Goal: Information Seeking & Learning: Compare options

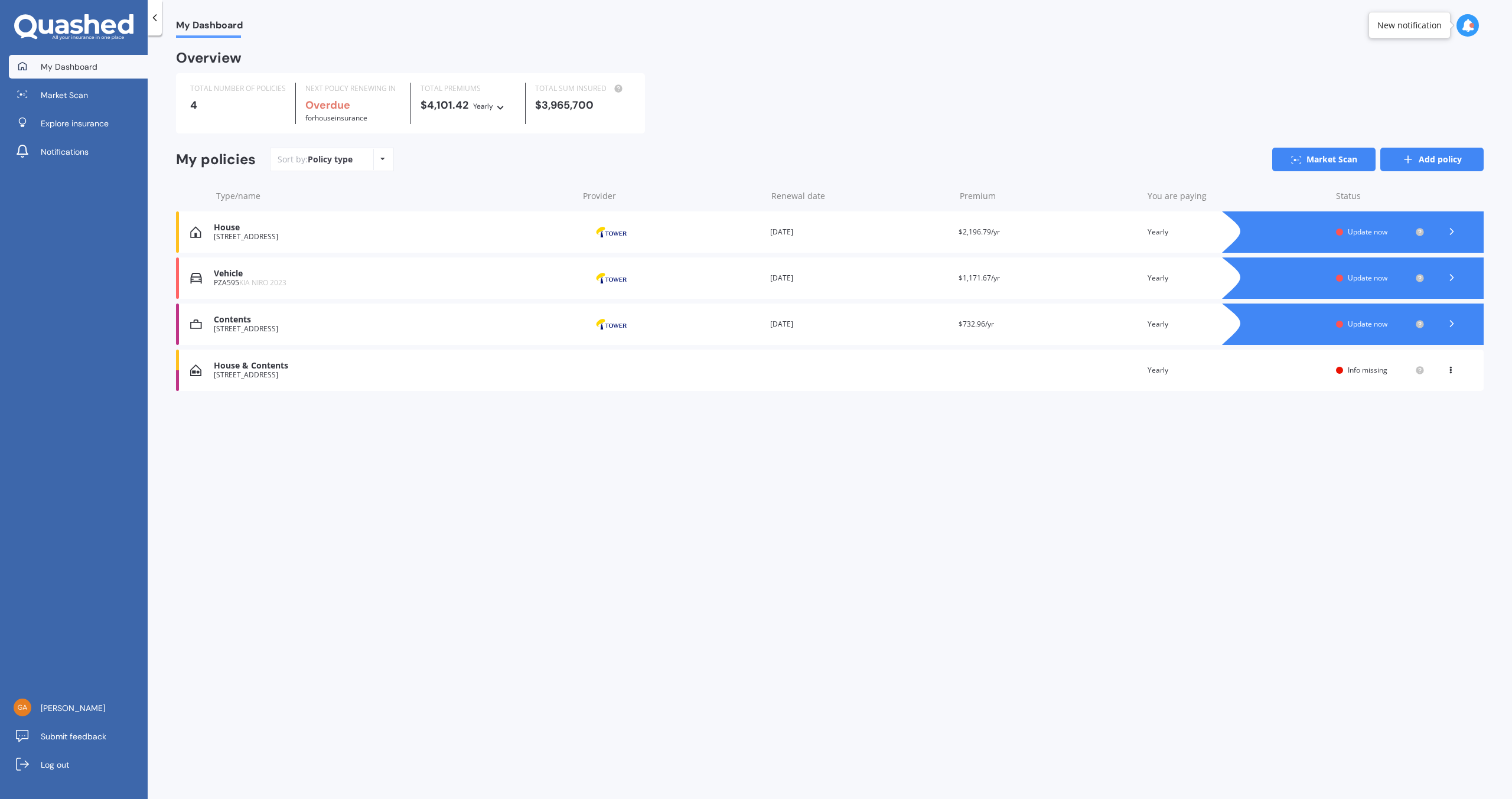
click at [1406, 159] on icon at bounding box center [1408, 159] width 12 height 12
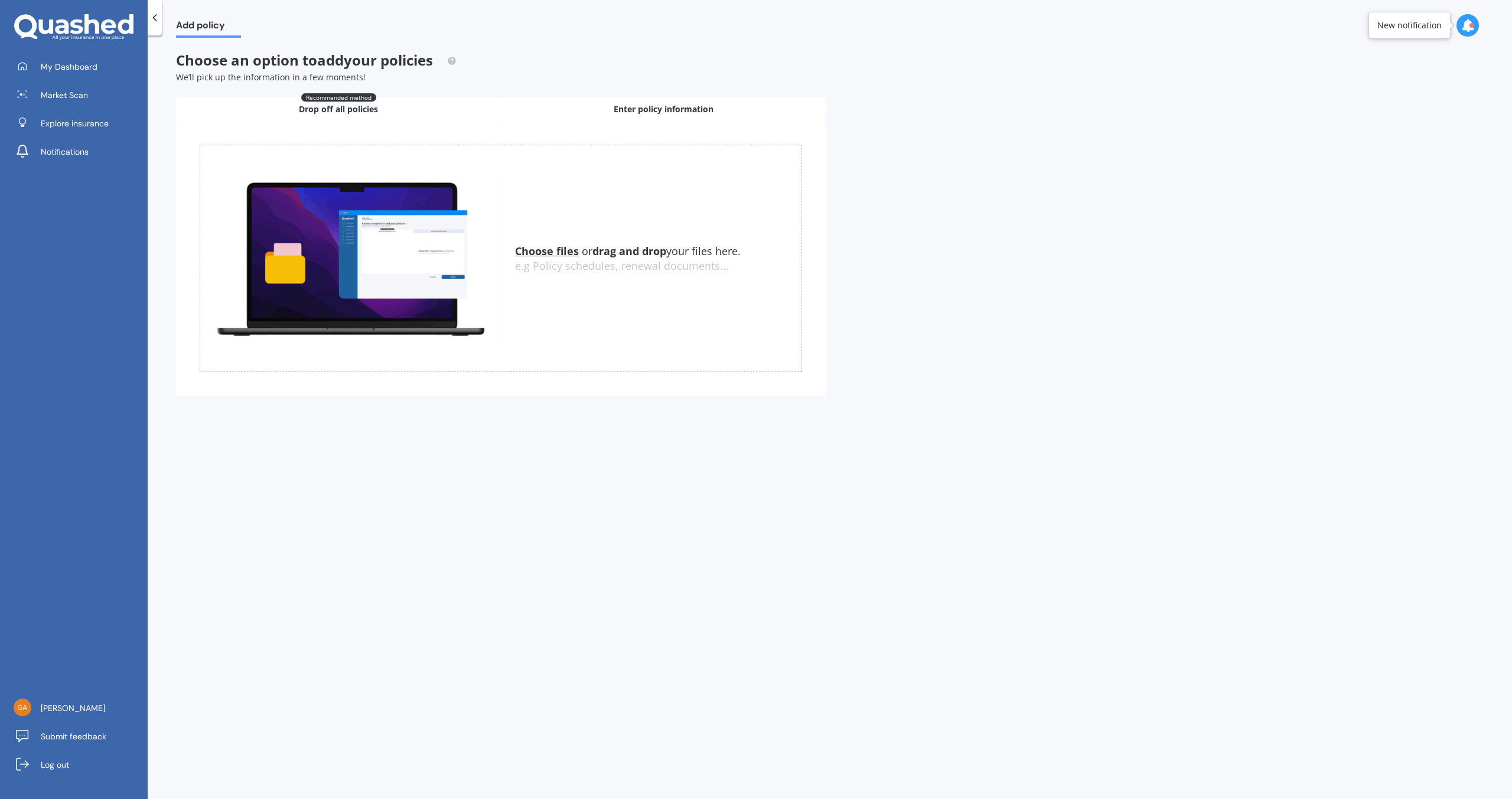
click at [657, 110] on span "Enter policy information" at bounding box center [663, 109] width 100 height 12
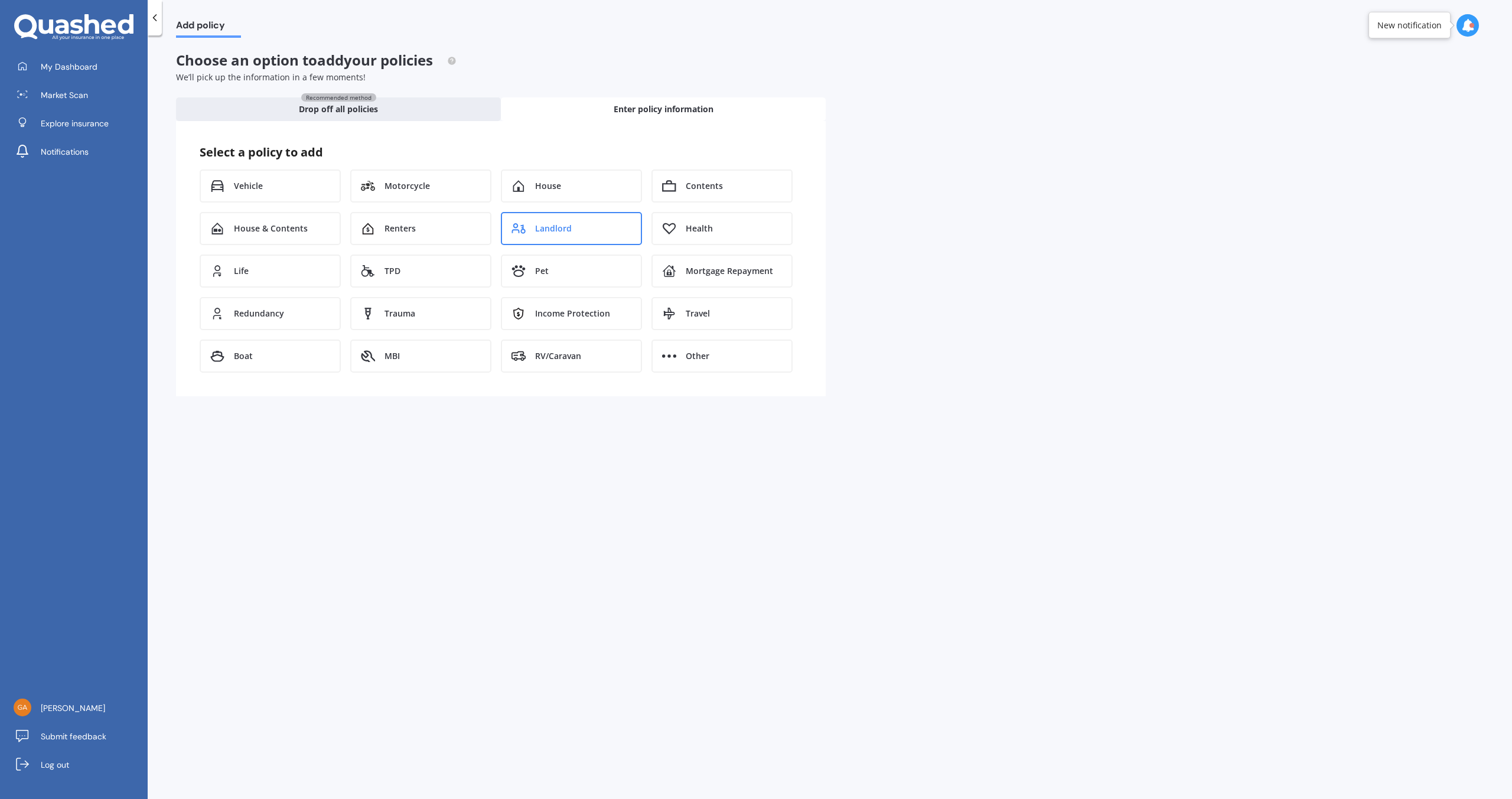
click at [537, 230] on span "Landlord" at bounding box center [553, 228] width 37 height 12
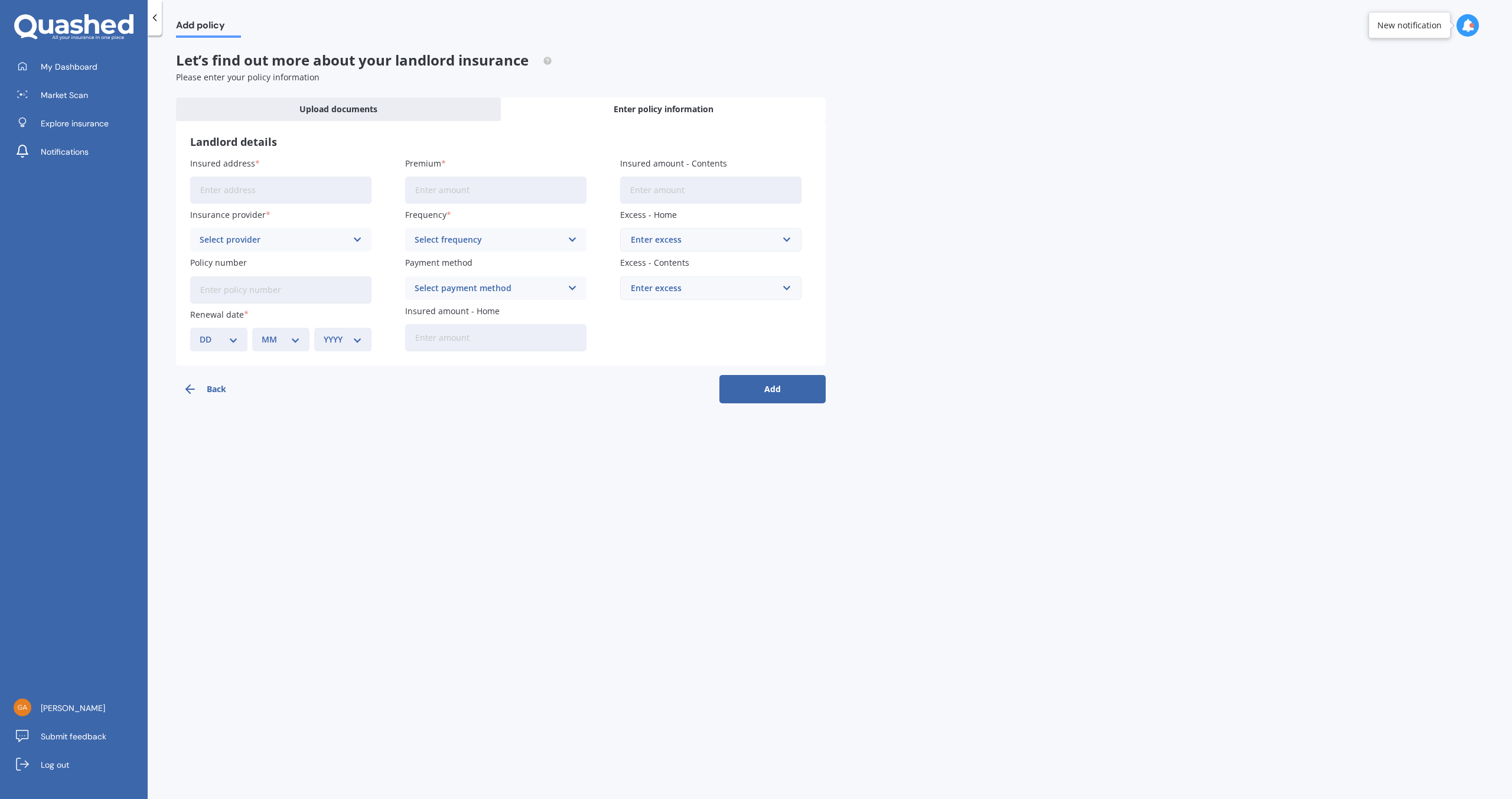
click at [200, 187] on input "Insured address" at bounding box center [281, 190] width 182 height 27
type input "[STREET_ADDRESS]"
click at [360, 241] on icon at bounding box center [357, 240] width 10 height 13
click at [242, 326] on img at bounding box center [222, 325] width 44 height 16
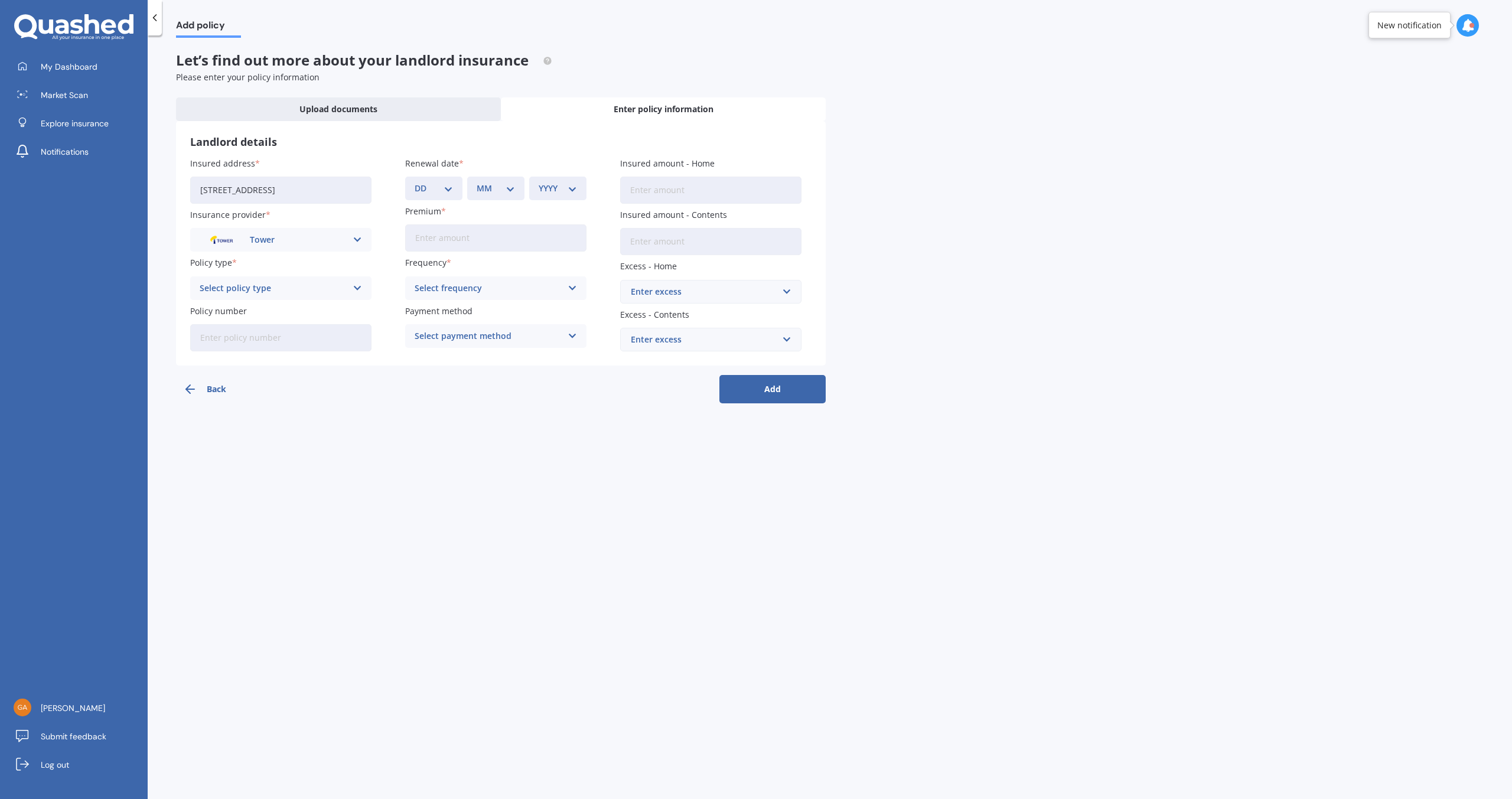
click at [356, 289] on icon at bounding box center [357, 288] width 10 height 13
click at [254, 311] on span "Landlord's Plus Cover" at bounding box center [244, 311] width 87 height 8
click at [213, 337] on input "Policy number" at bounding box center [281, 338] width 182 height 27
type input "P00002635254"
click at [449, 192] on select "DD 01 02 03 04 05 06 07 08 09 10 11 12 13 14 15 16 17 18 19 20 21 22 23 24 25 2…" at bounding box center [433, 188] width 39 height 13
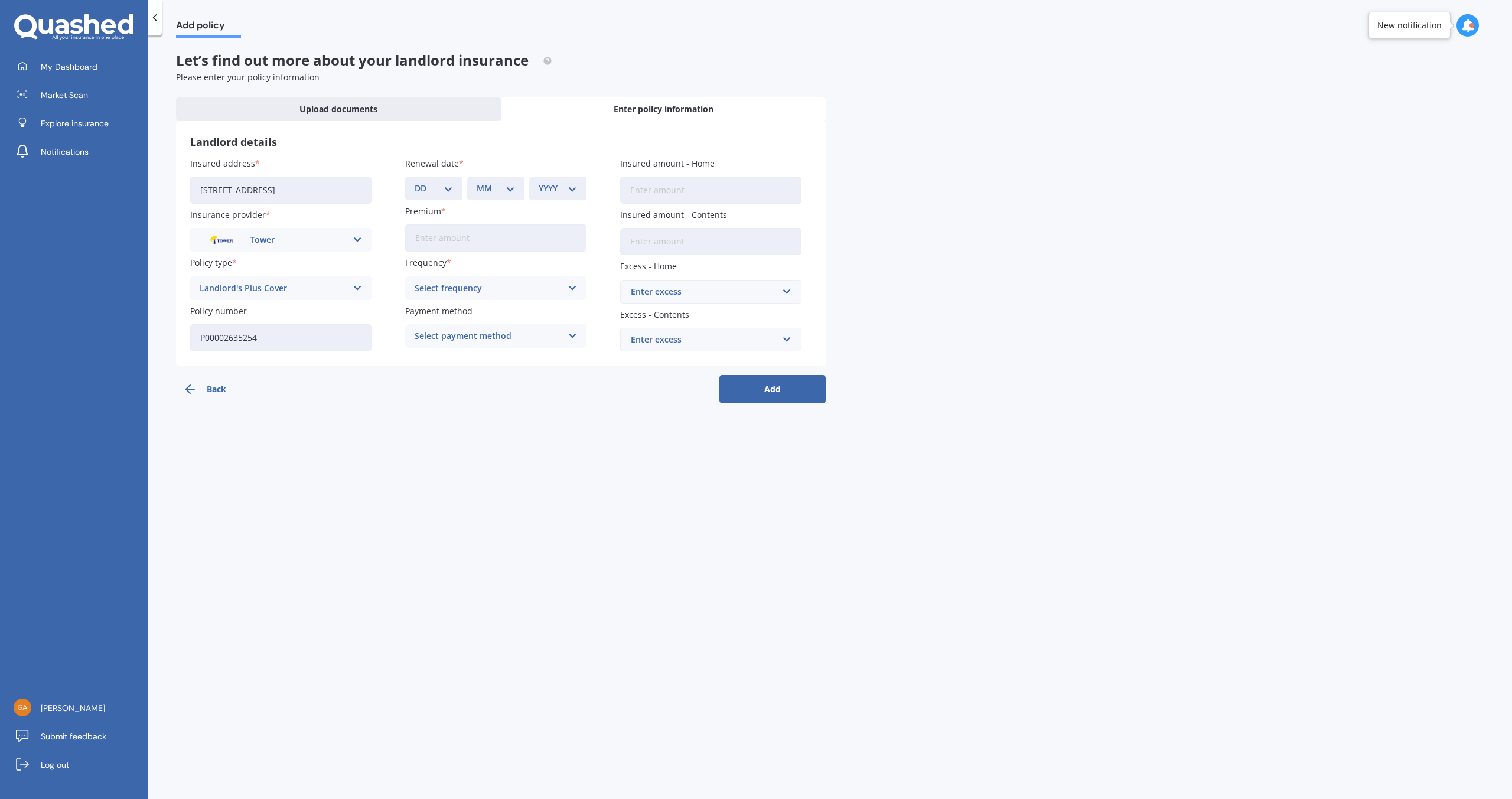
click at [449, 192] on select "DD 01 02 03 04 05 06 07 08 09 10 11 12 13 14 15 16 17 18 19 20 21 22 23 24 25 2…" at bounding box center [433, 188] width 39 height 13
select select "03"
click at [414, 182] on select "DD 01 02 03 04 05 06 07 08 09 10 11 12 13 14 15 16 17 18 19 20 21 22 23 24 25 2…" at bounding box center [433, 188] width 39 height 13
click at [507, 191] on select "MM 01 02 03 04 05 06 07 08 09 10 11 12" at bounding box center [495, 188] width 39 height 13
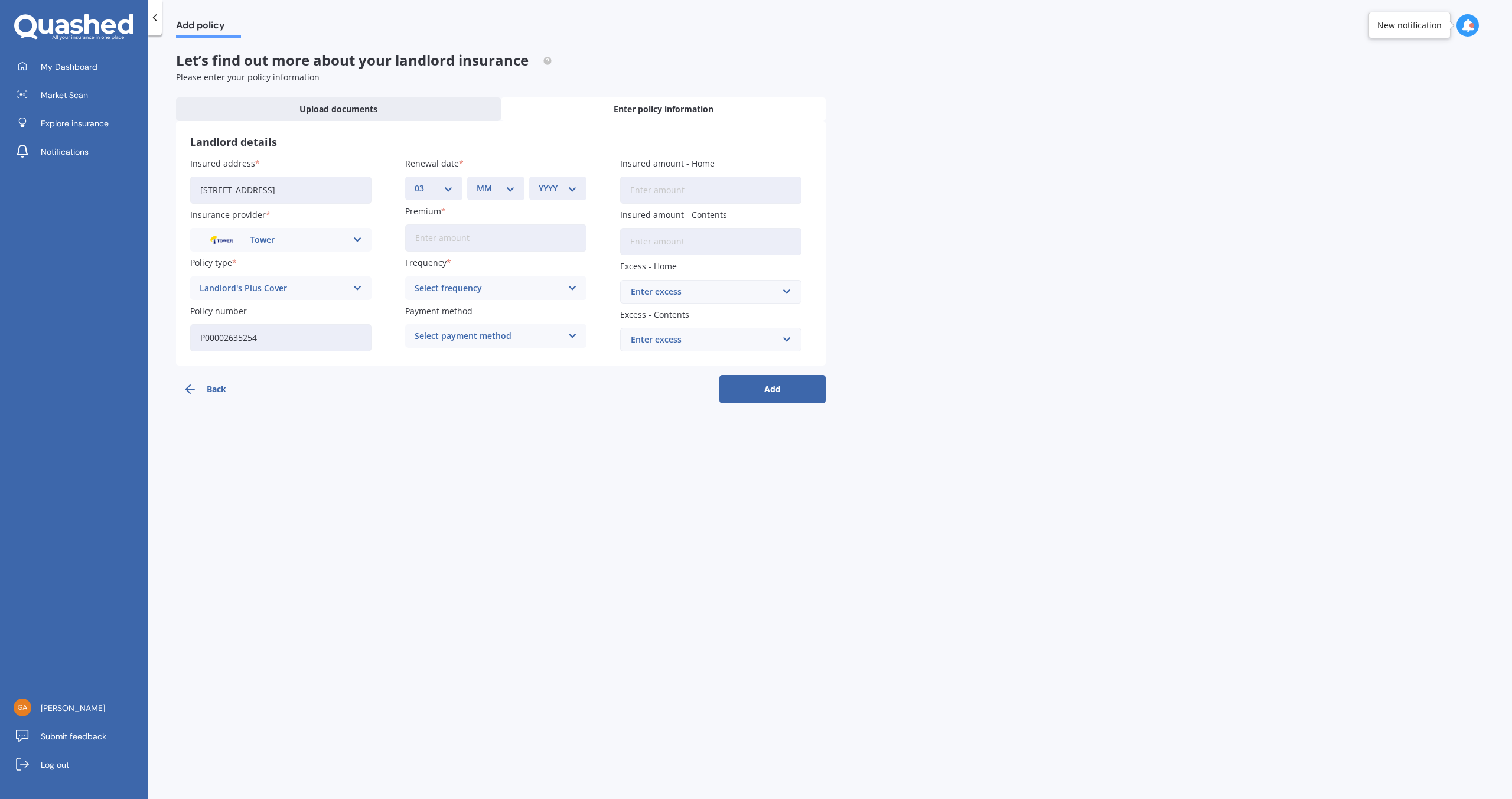
select select "10"
click at [476, 182] on select "MM 01 02 03 04 05 06 07 08 09 10 11 12" at bounding box center [495, 188] width 39 height 13
click at [490, 360] on div "Landlord details Insured address [STREET_ADDRESS] Insurance provider Tower AA A…" at bounding box center [501, 244] width 650 height 244
click at [572, 192] on select "YYYY 2027 2026 2025 2024 2023 2022 2021 2020 2019 2018 2017 2016 2015 2014 2013…" at bounding box center [557, 188] width 39 height 13
click at [548, 186] on select "YYYY 2027 2026 2025 2024 2023 2022 2021 2020 2019 2018 2017 2016 2015 2014 2013…" at bounding box center [557, 188] width 39 height 13
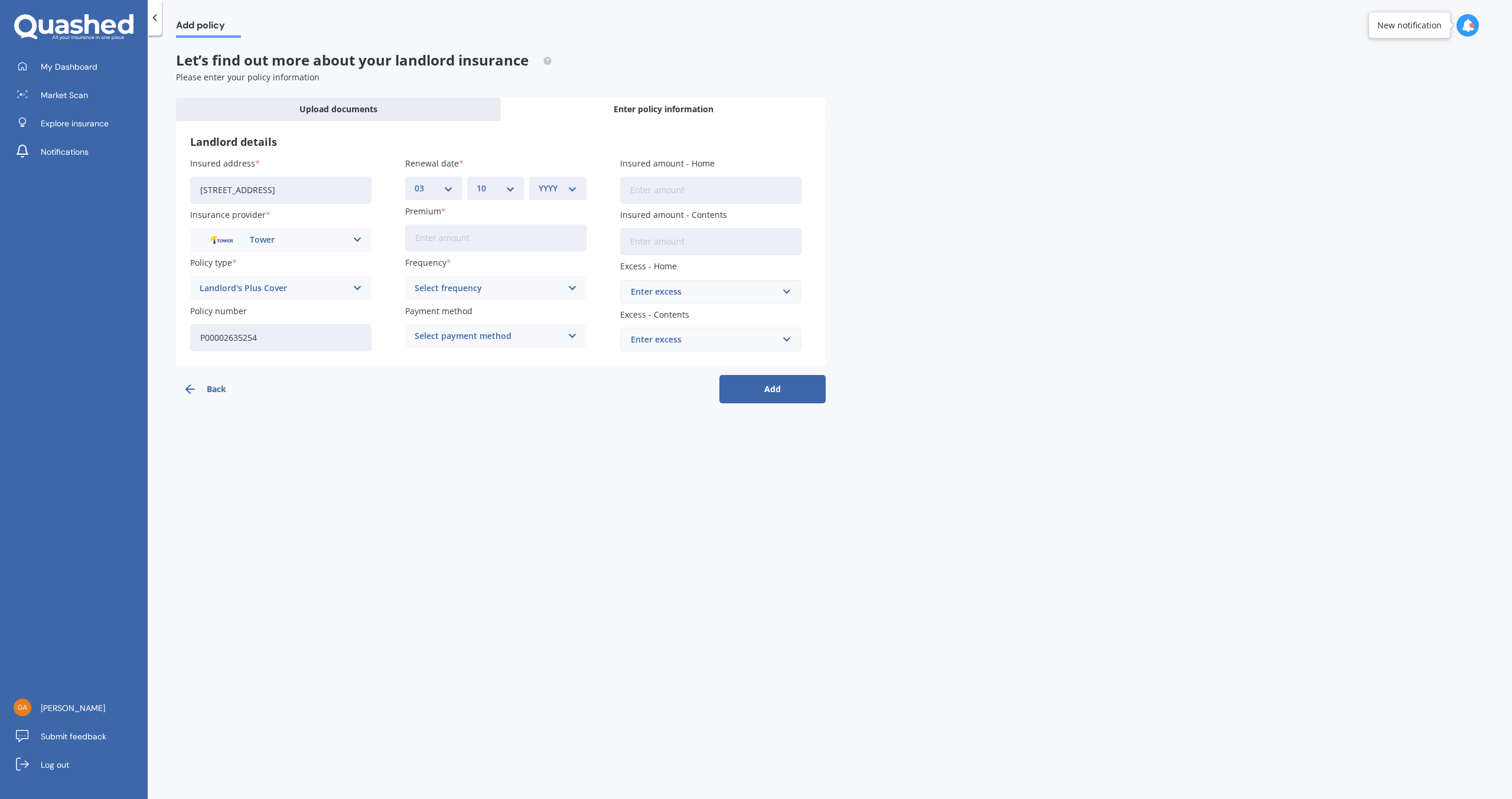
click at [548, 186] on select "YYYY 2027 2026 2025 2024 2023 2022 2021 2020 2019 2018 2017 2016 2015 2014 2013…" at bounding box center [557, 188] width 39 height 13
select select "2025"
click at [538, 182] on select "YYYY 2027 2026 2025 2024 2023 2022 2021 2020 2019 2018 2017 2016 2015 2014 2013…" at bounding box center [557, 188] width 39 height 13
click at [541, 253] on div "Insured address [STREET_ADDRESS] Insurance provider Tower AA AMI AMP ANZ ASB An…" at bounding box center [501, 254] width 621 height 194
click at [428, 237] on input "Premium" at bounding box center [496, 238] width 182 height 27
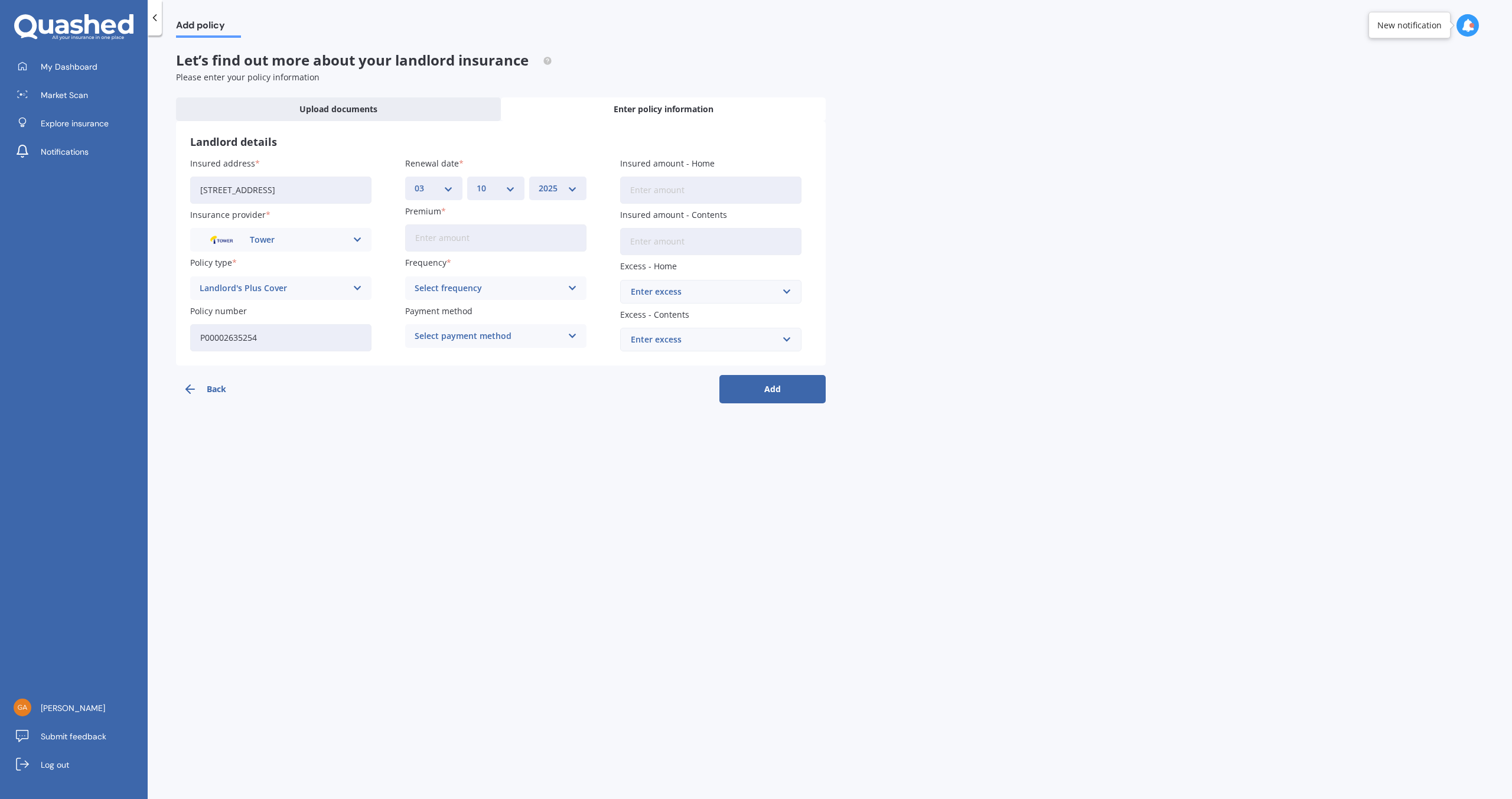
click at [428, 237] on input "Premium" at bounding box center [496, 238] width 182 height 27
type input "$1,446.24"
click at [572, 289] on icon at bounding box center [572, 288] width 10 height 13
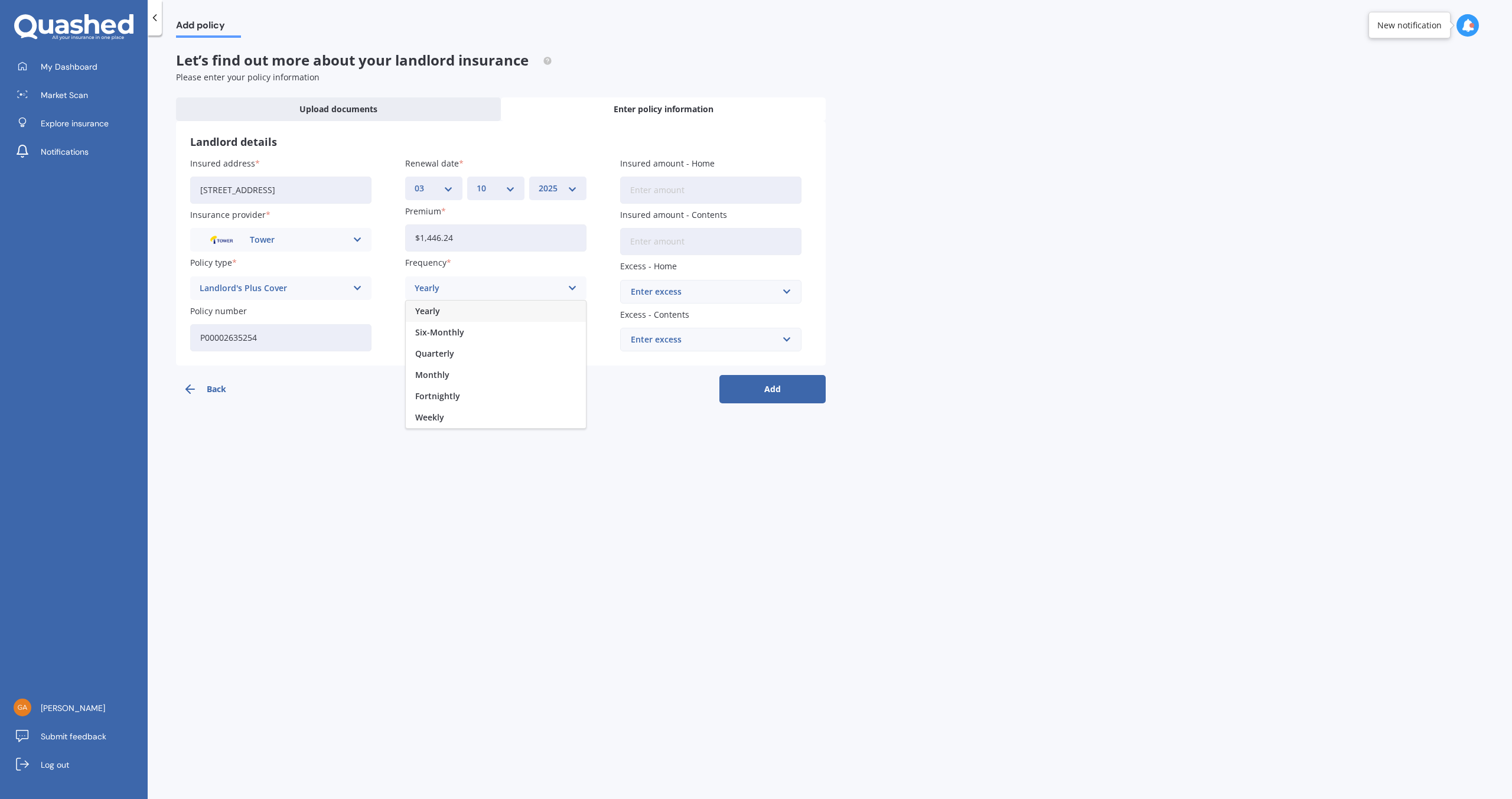
click at [551, 311] on div "Yearly" at bounding box center [495, 311] width 180 height 22
click at [574, 339] on icon at bounding box center [572, 336] width 10 height 13
click at [466, 398] on span "Online payment" at bounding box center [448, 401] width 65 height 8
click at [642, 192] on input "Insured amount - Home" at bounding box center [711, 190] width 182 height 27
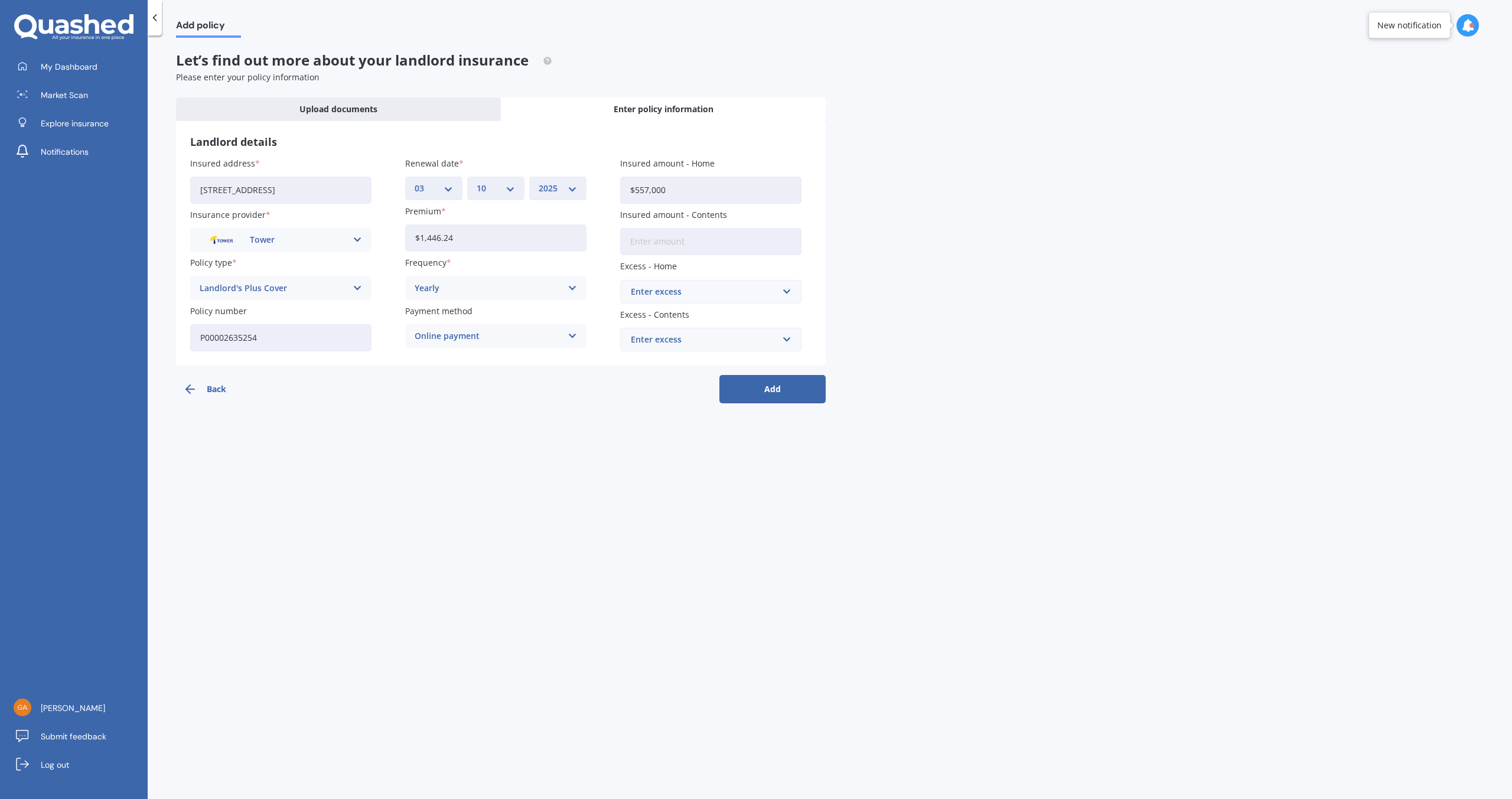
type input "$557,000"
click at [645, 240] on input "Insured amount - Contents" at bounding box center [711, 242] width 182 height 27
type input "$0"
click at [787, 294] on input "text" at bounding box center [707, 291] width 171 height 22
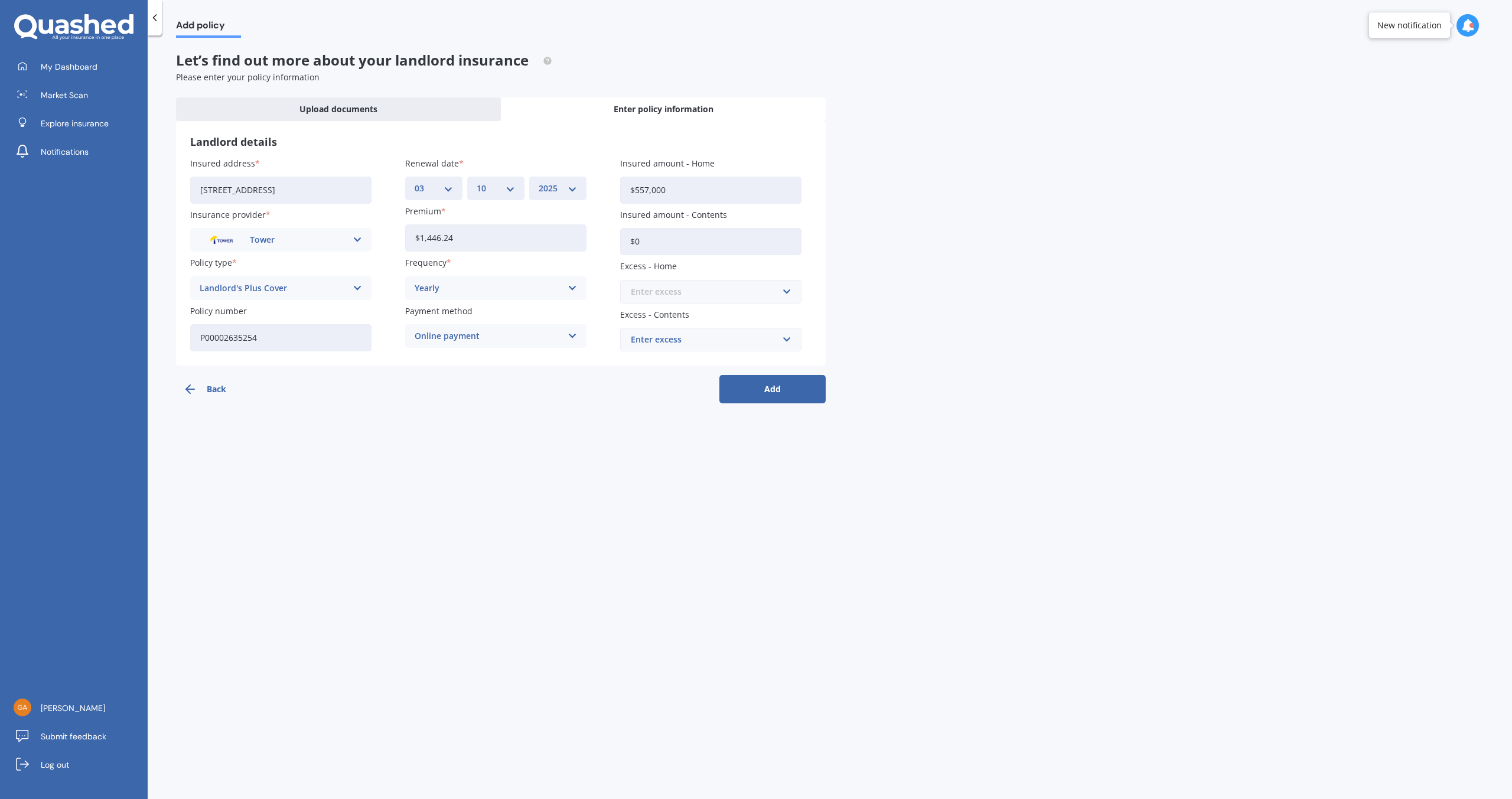
click at [787, 294] on input "text" at bounding box center [707, 291] width 171 height 22
click at [717, 399] on div "$1,000" at bounding box center [711, 401] width 180 height 22
click at [787, 342] on input "text" at bounding box center [707, 339] width 171 height 22
click at [710, 340] on input "text" at bounding box center [707, 339] width 171 height 22
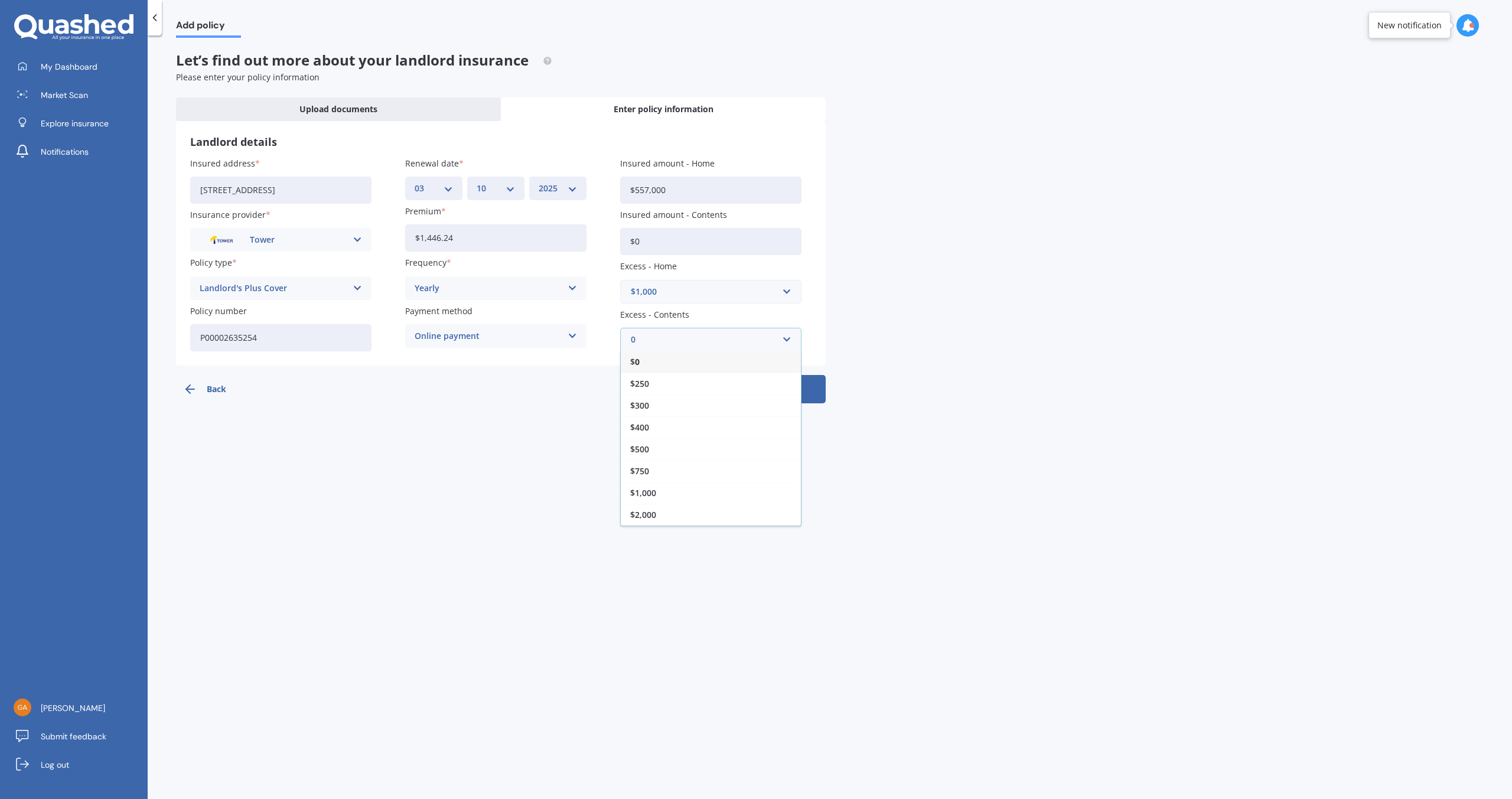
type input "0"
click at [704, 367] on div "$ 0" at bounding box center [711, 361] width 180 height 22
click at [669, 345] on div "Enter excess" at bounding box center [704, 340] width 146 height 13
click at [669, 345] on input "text" at bounding box center [707, 339] width 171 height 22
type input "0"
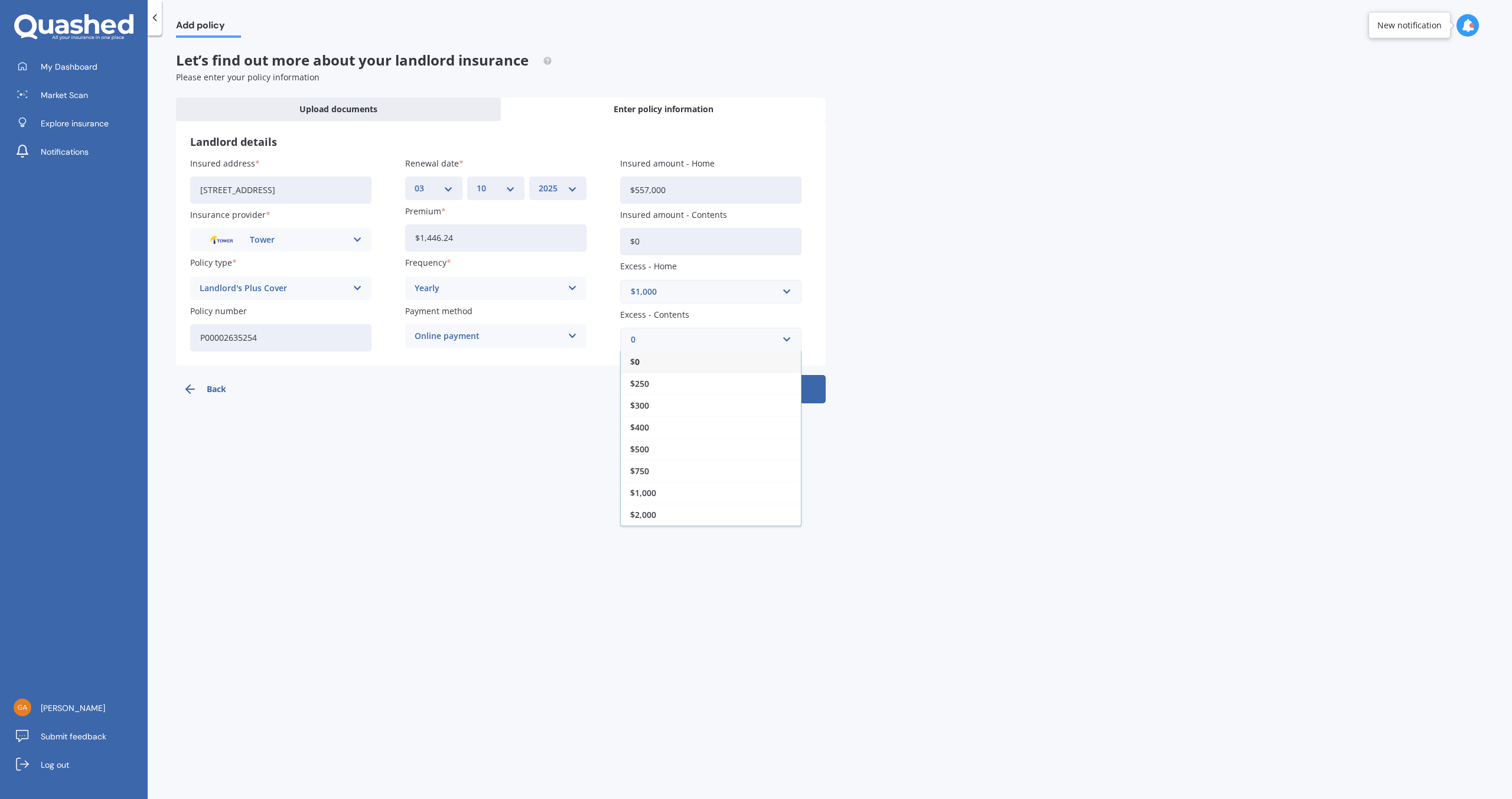
click at [639, 360] on b "0" at bounding box center [636, 361] width 4 height 8
click at [770, 390] on button "Add" at bounding box center [772, 389] width 106 height 29
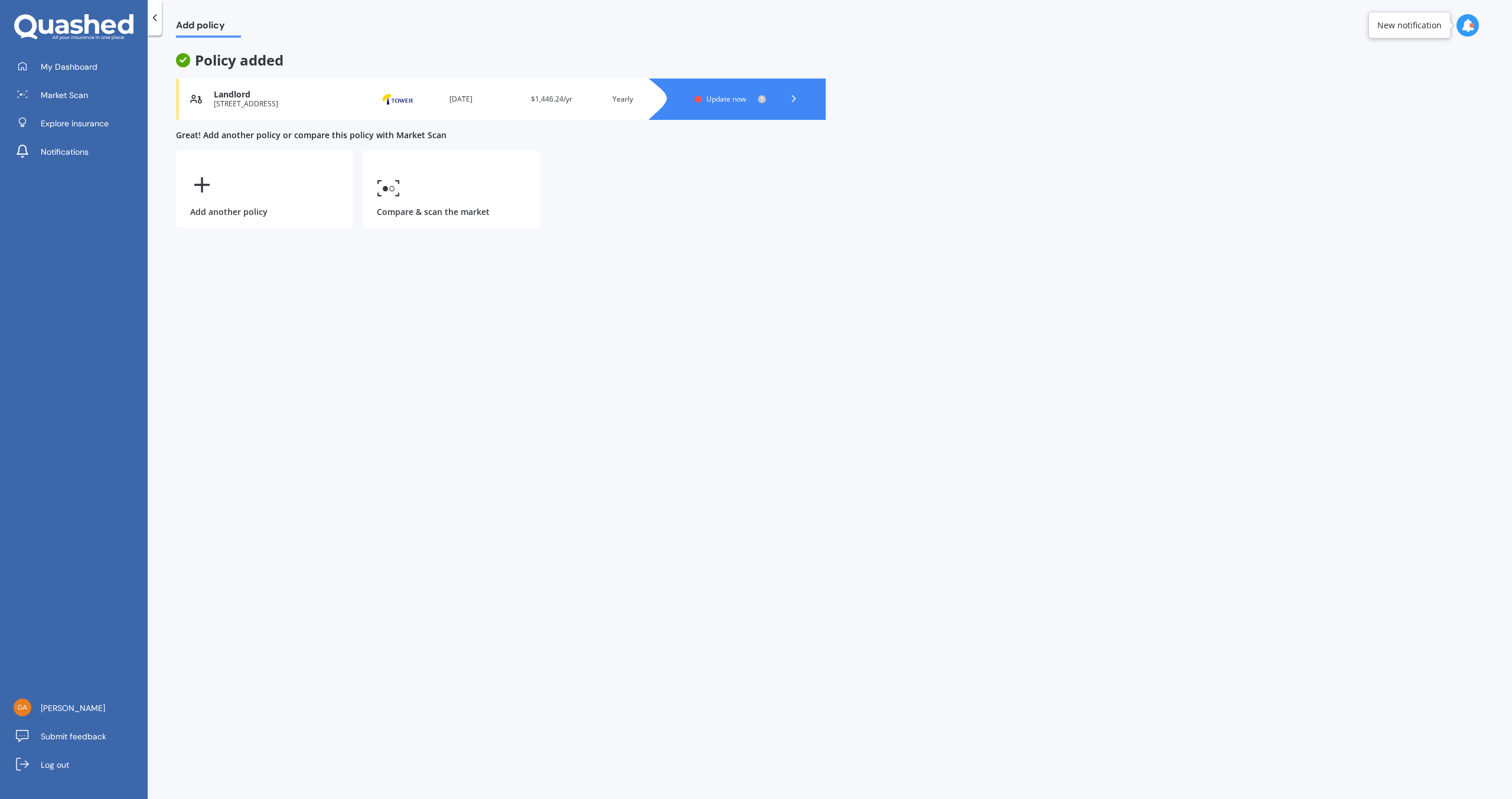
click at [702, 92] on div at bounding box center [749, 99] width 154 height 41
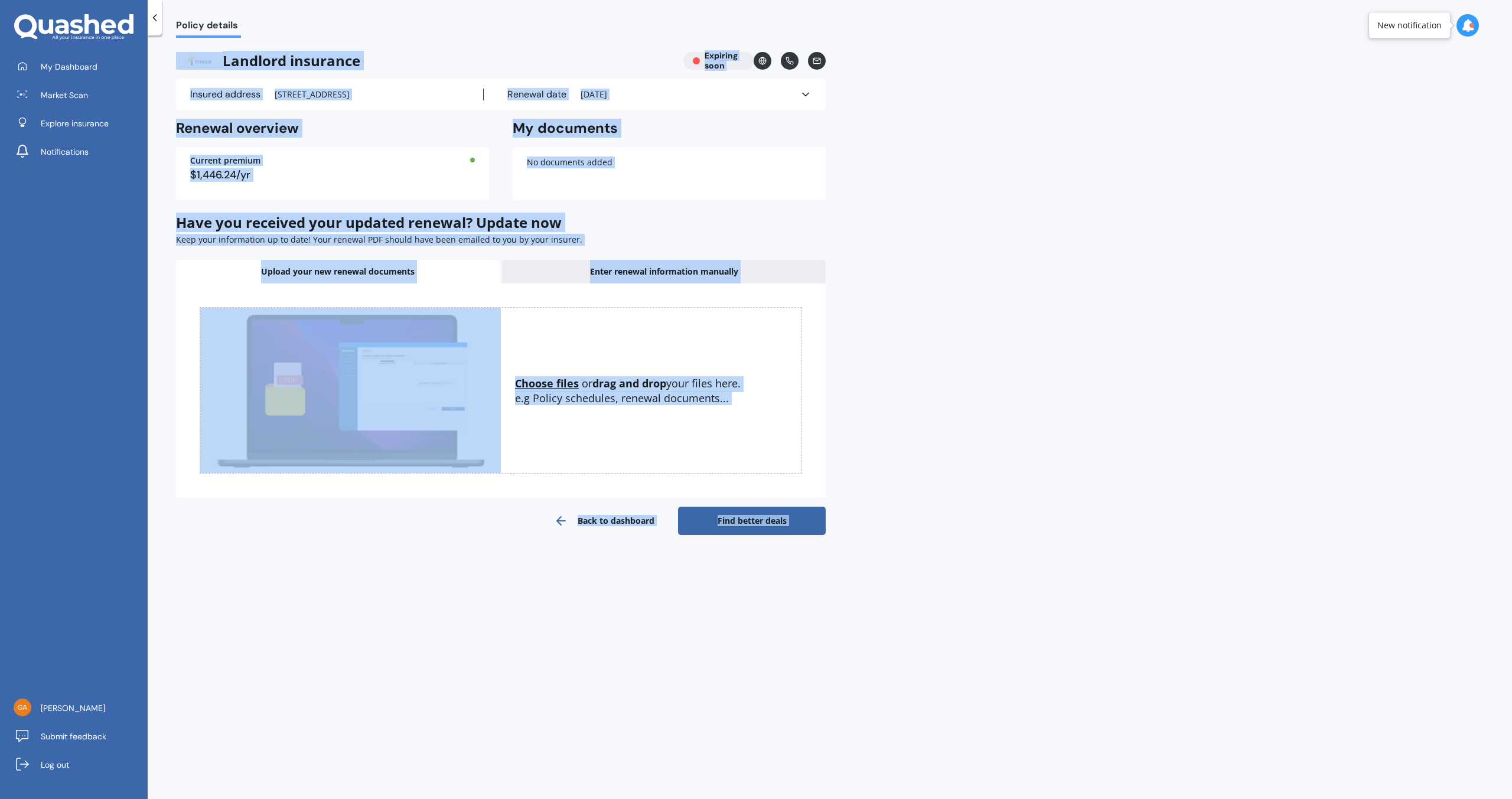
click at [894, 204] on div "Policy details Landlord insurance Expiring soon Insured address [STREET_ADDRESS…" at bounding box center [830, 420] width 1365 height 764
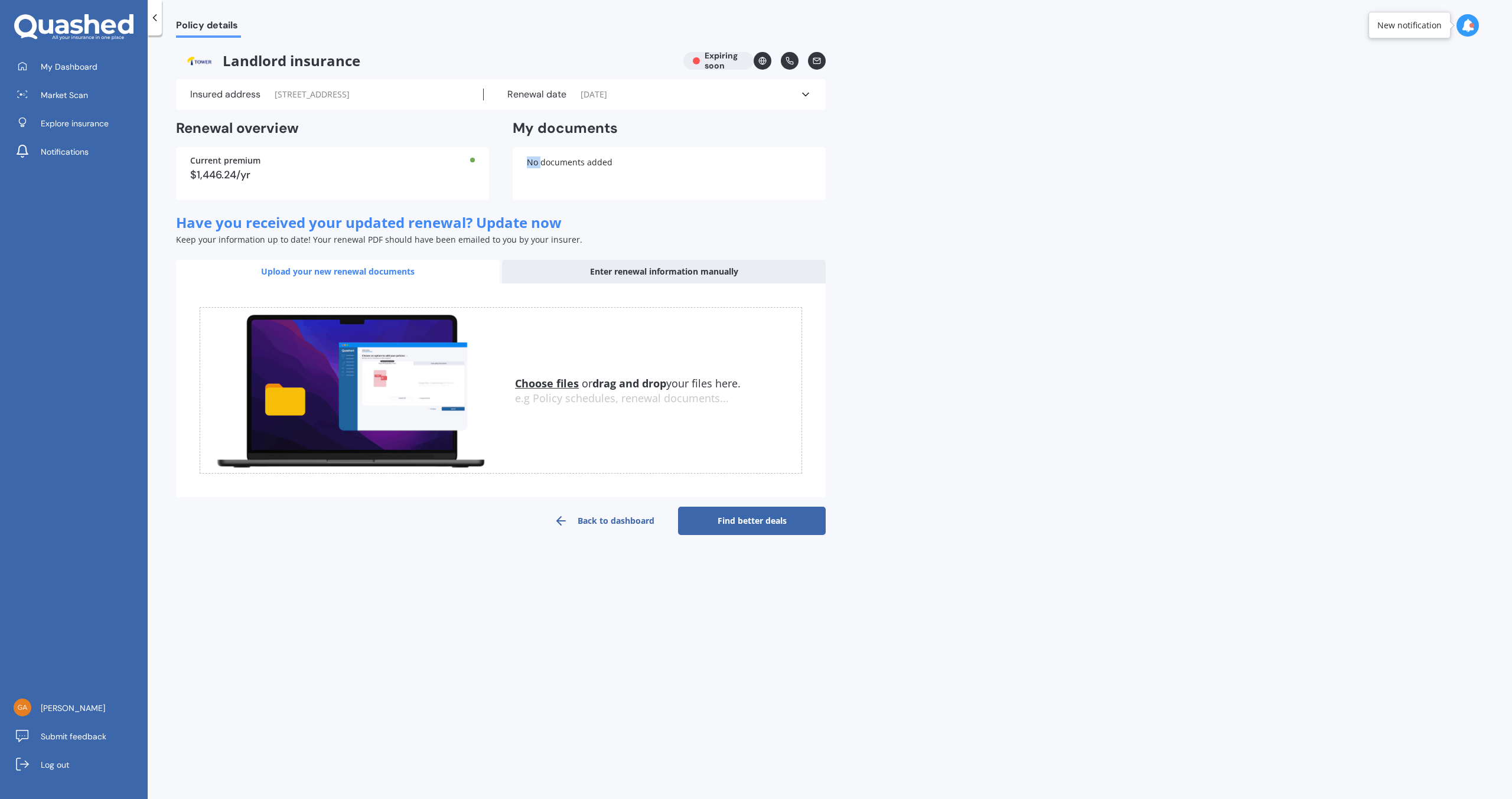
click at [894, 204] on div "Policy details Landlord insurance Expiring soon Insured address [STREET_ADDRESS…" at bounding box center [830, 420] width 1365 height 764
click at [729, 532] on link "Find better deals" at bounding box center [752, 521] width 147 height 29
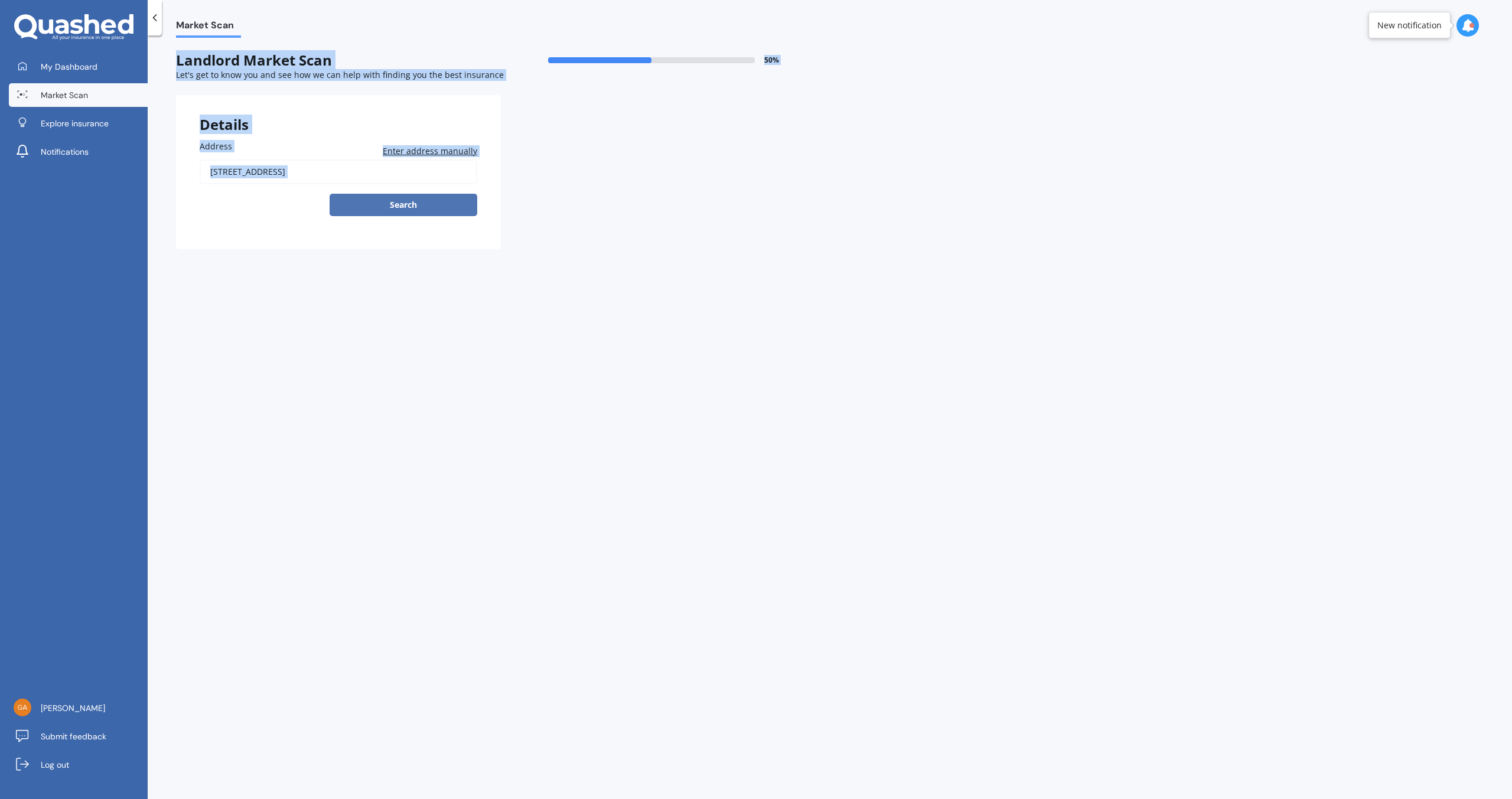
click at [407, 204] on button "Search" at bounding box center [404, 205] width 147 height 22
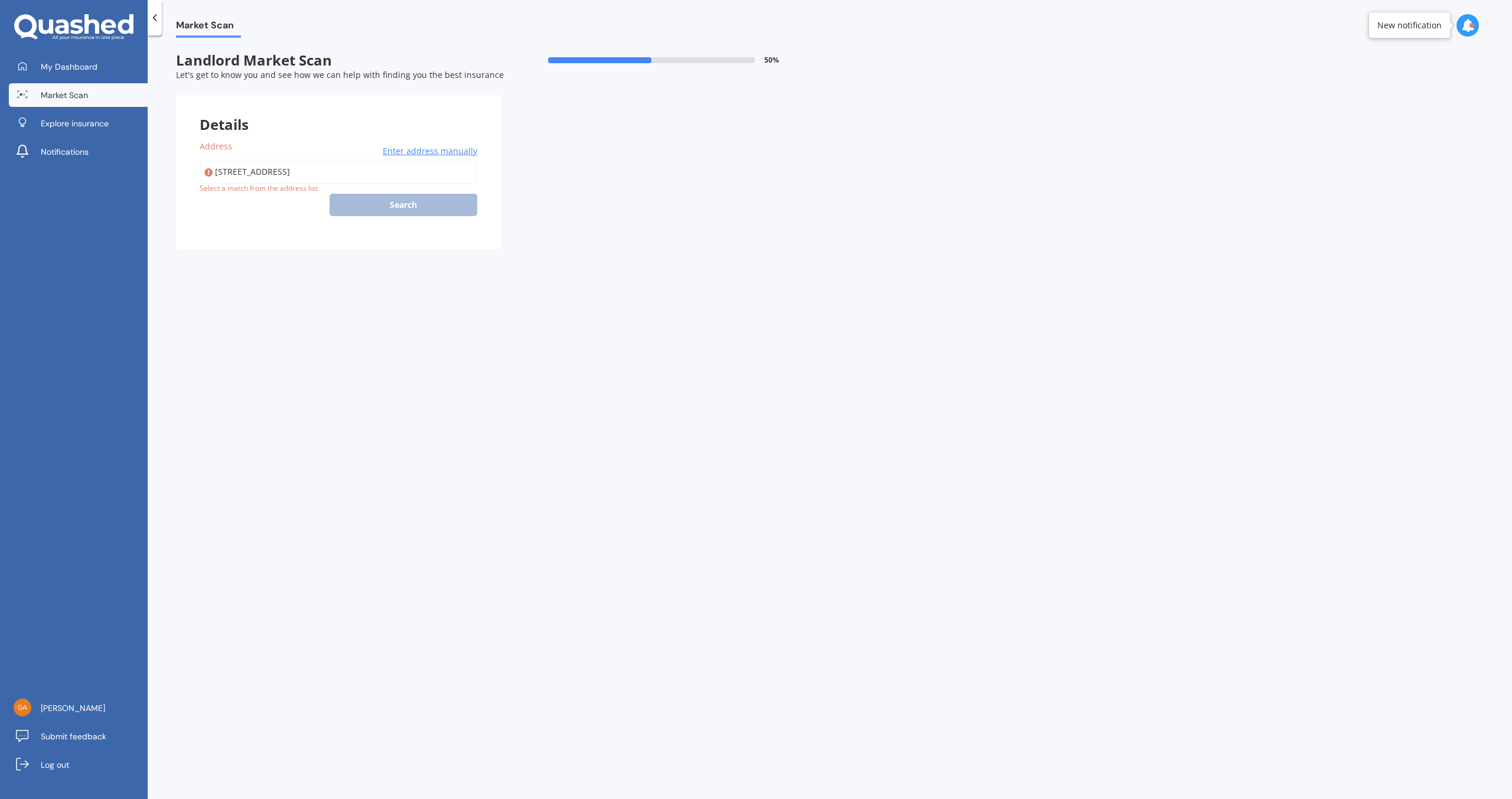
type input "[STREET_ADDRESS]"
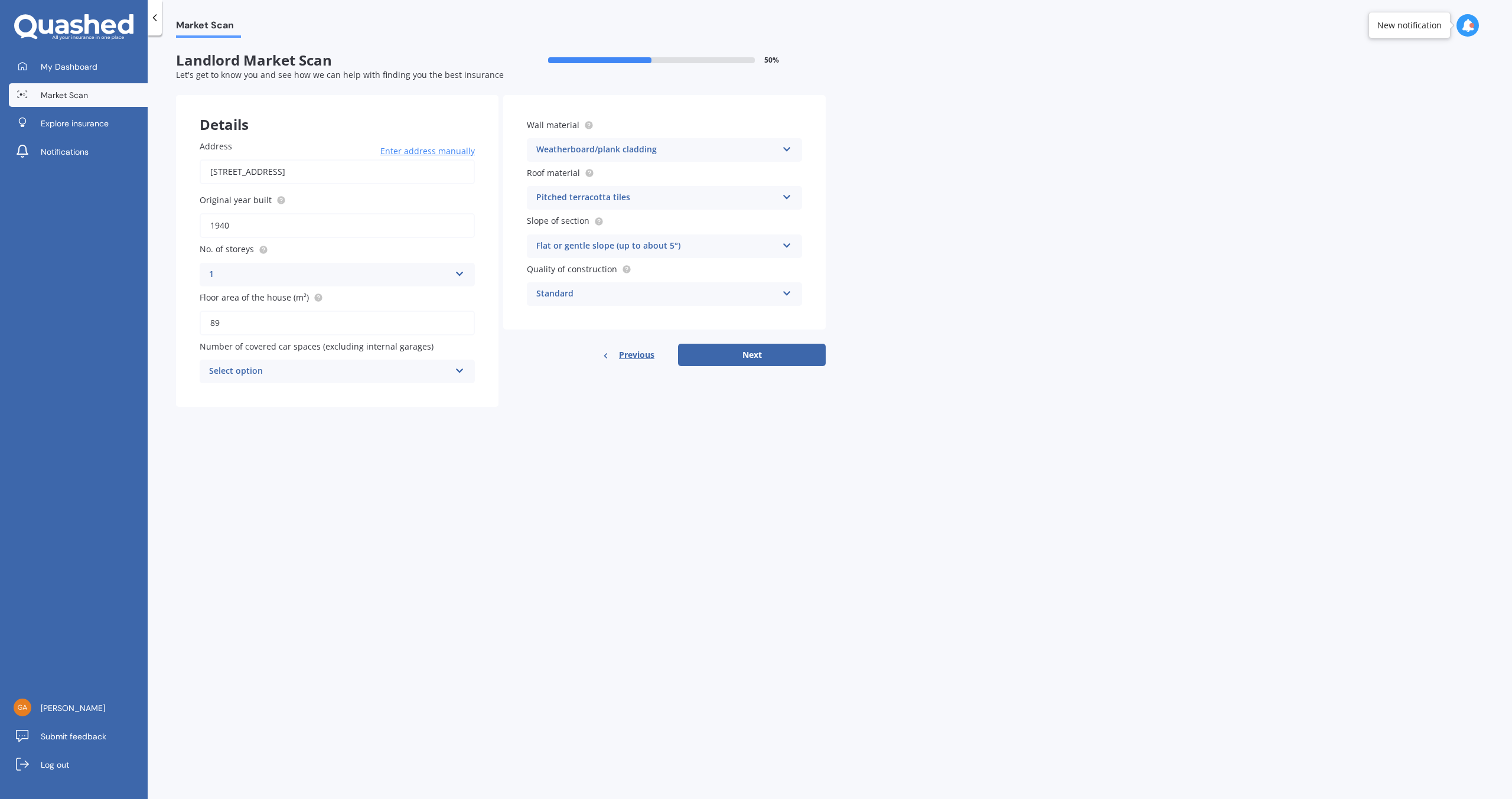
click at [228, 225] on input "1940" at bounding box center [337, 226] width 275 height 25
type input "1950"
click at [458, 372] on icon at bounding box center [459, 368] width 10 height 8
click at [458, 372] on icon at bounding box center [458, 368] width 10 height 8
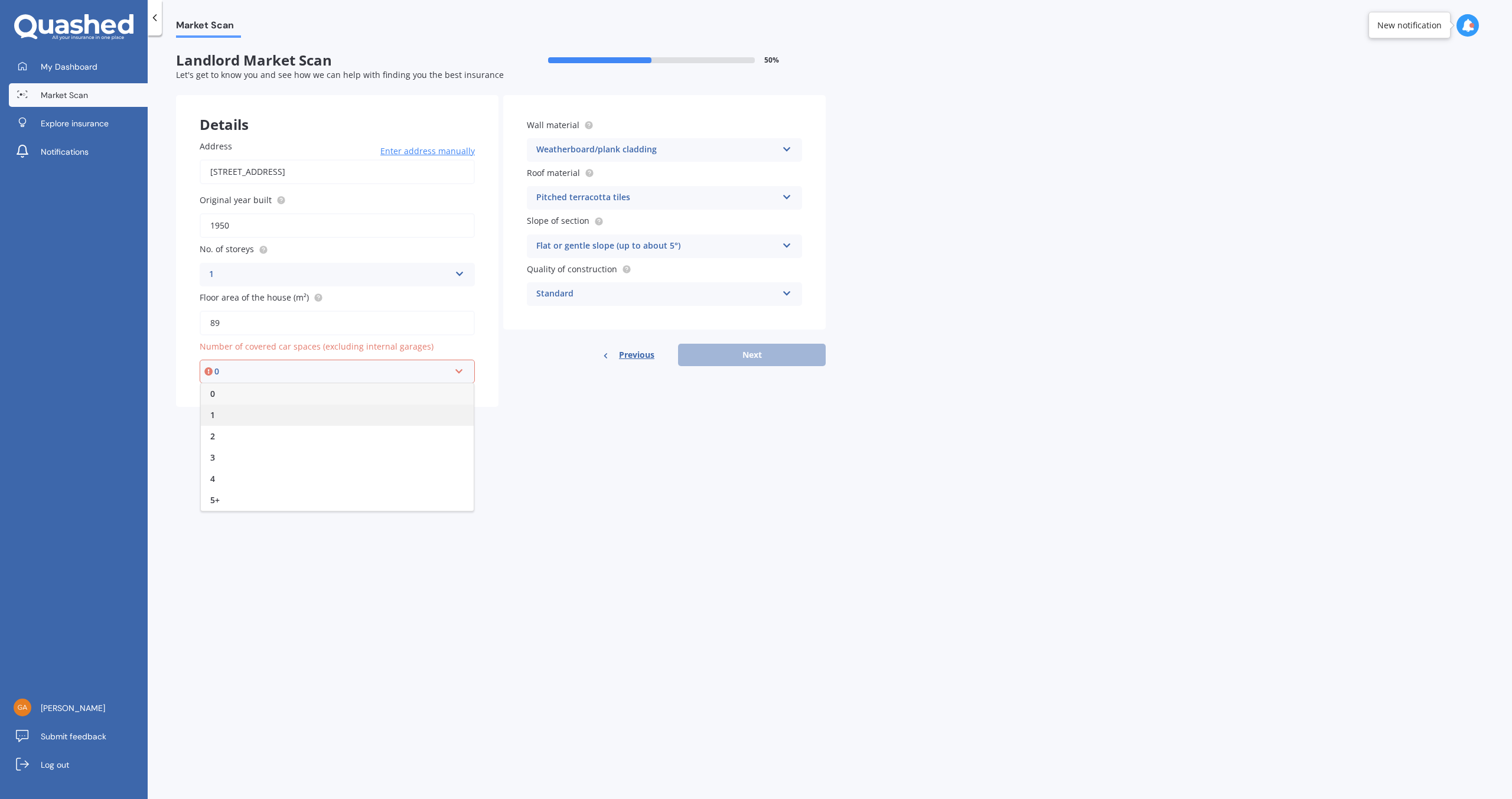
click at [387, 412] on div "1" at bounding box center [337, 415] width 273 height 22
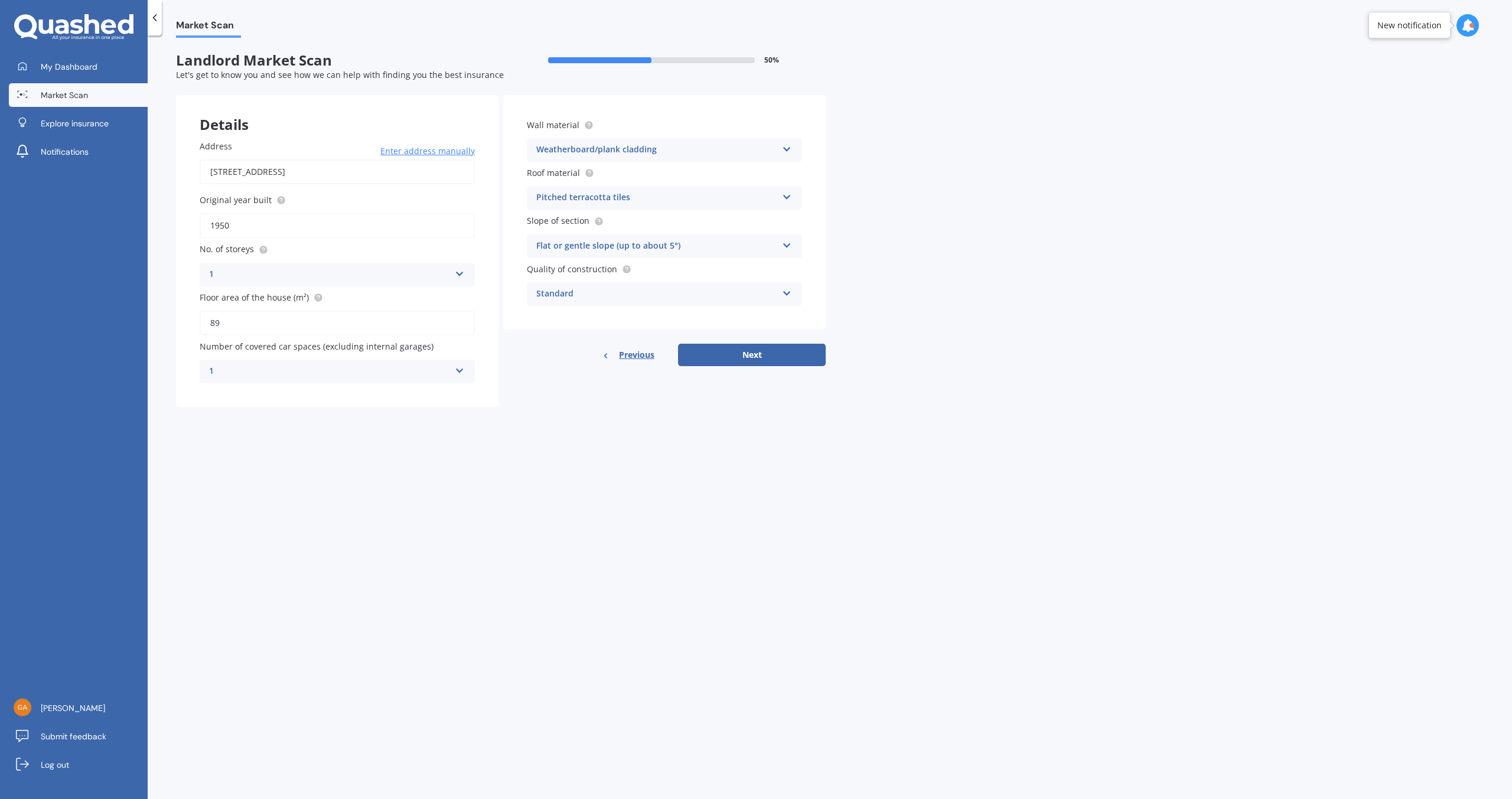
click at [787, 245] on icon at bounding box center [787, 243] width 10 height 8
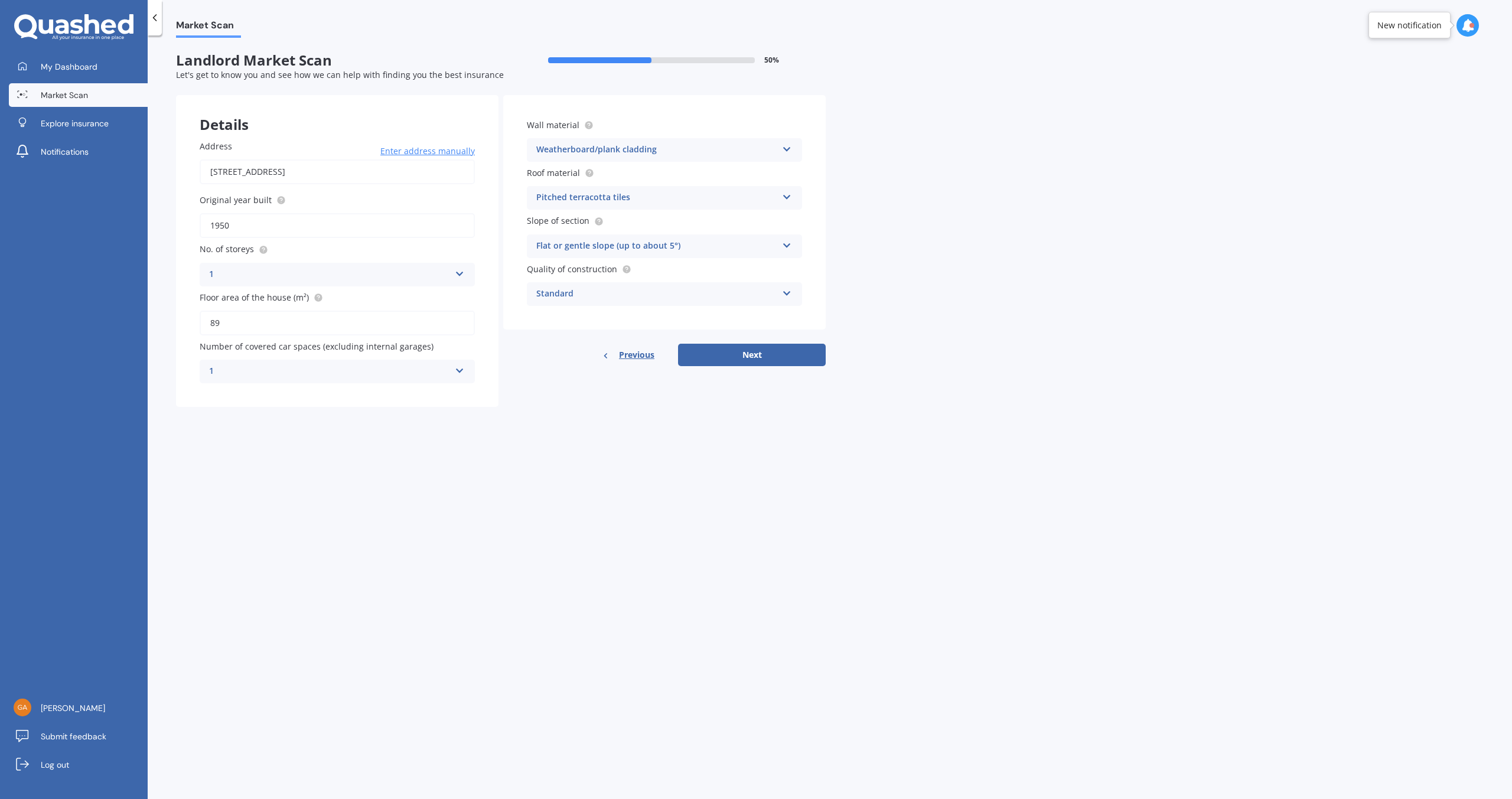
click at [787, 245] on icon at bounding box center [787, 243] width 10 height 8
click at [787, 244] on icon at bounding box center [787, 243] width 10 height 8
click at [727, 292] on div "Moderate slope (about 15°)" at bounding box center [664, 290] width 274 height 22
click at [789, 294] on icon at bounding box center [787, 290] width 10 height 8
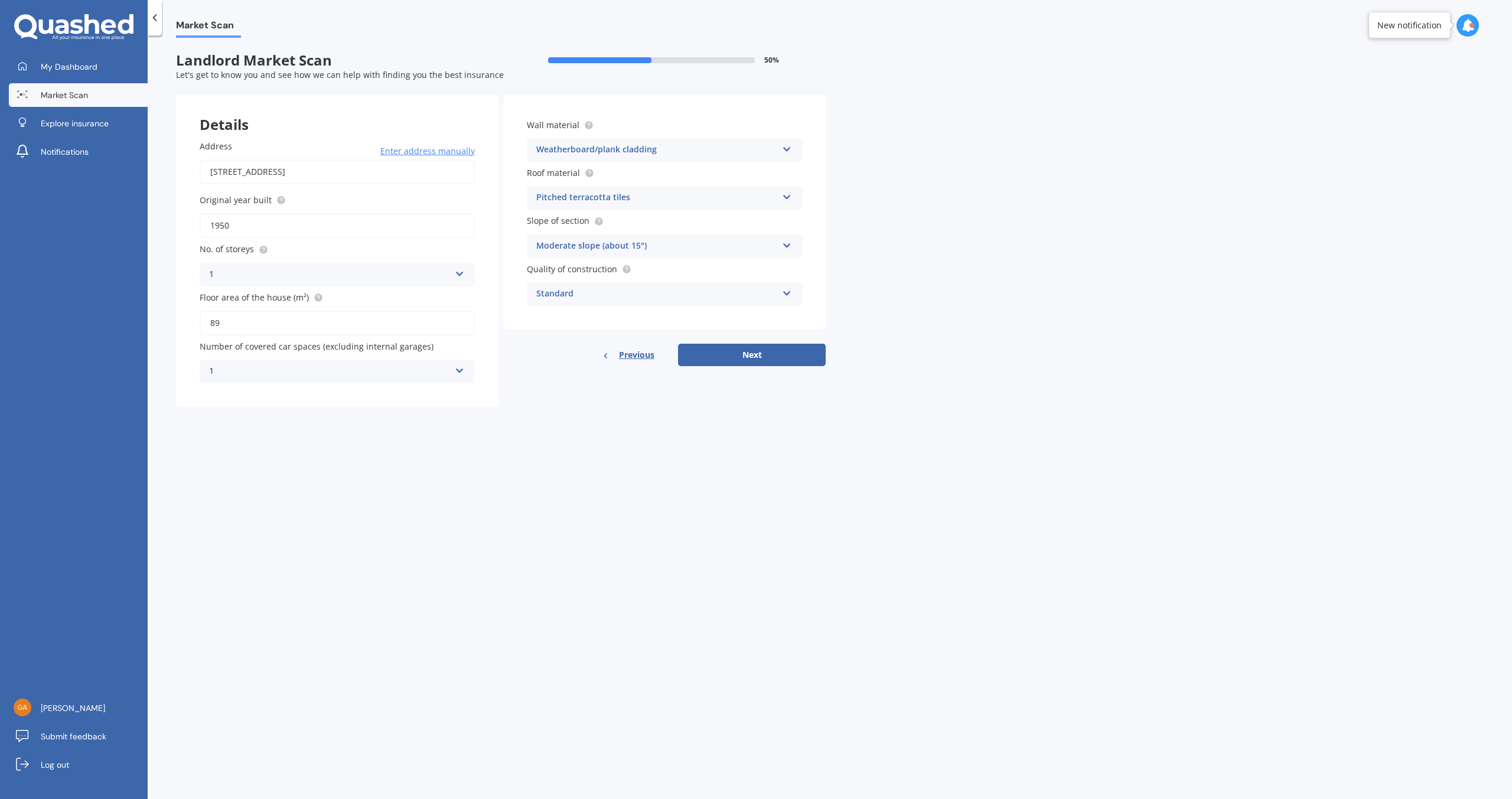
click at [789, 294] on icon at bounding box center [787, 290] width 10 height 8
click at [781, 319] on div "Standard" at bounding box center [664, 317] width 274 height 22
click at [772, 353] on button "Next" at bounding box center [752, 354] width 147 height 22
select select "22"
select select "07"
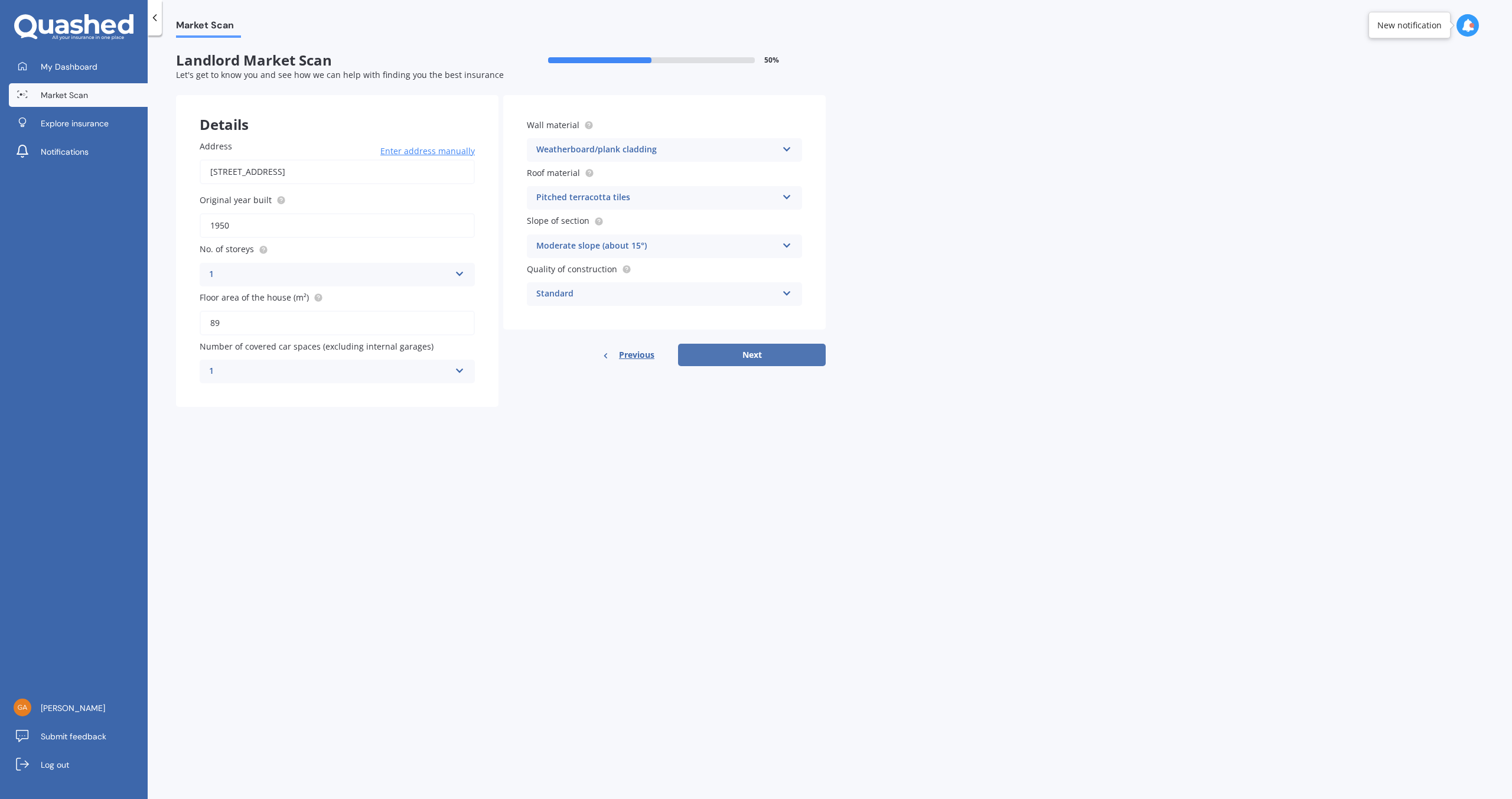
select select "1951"
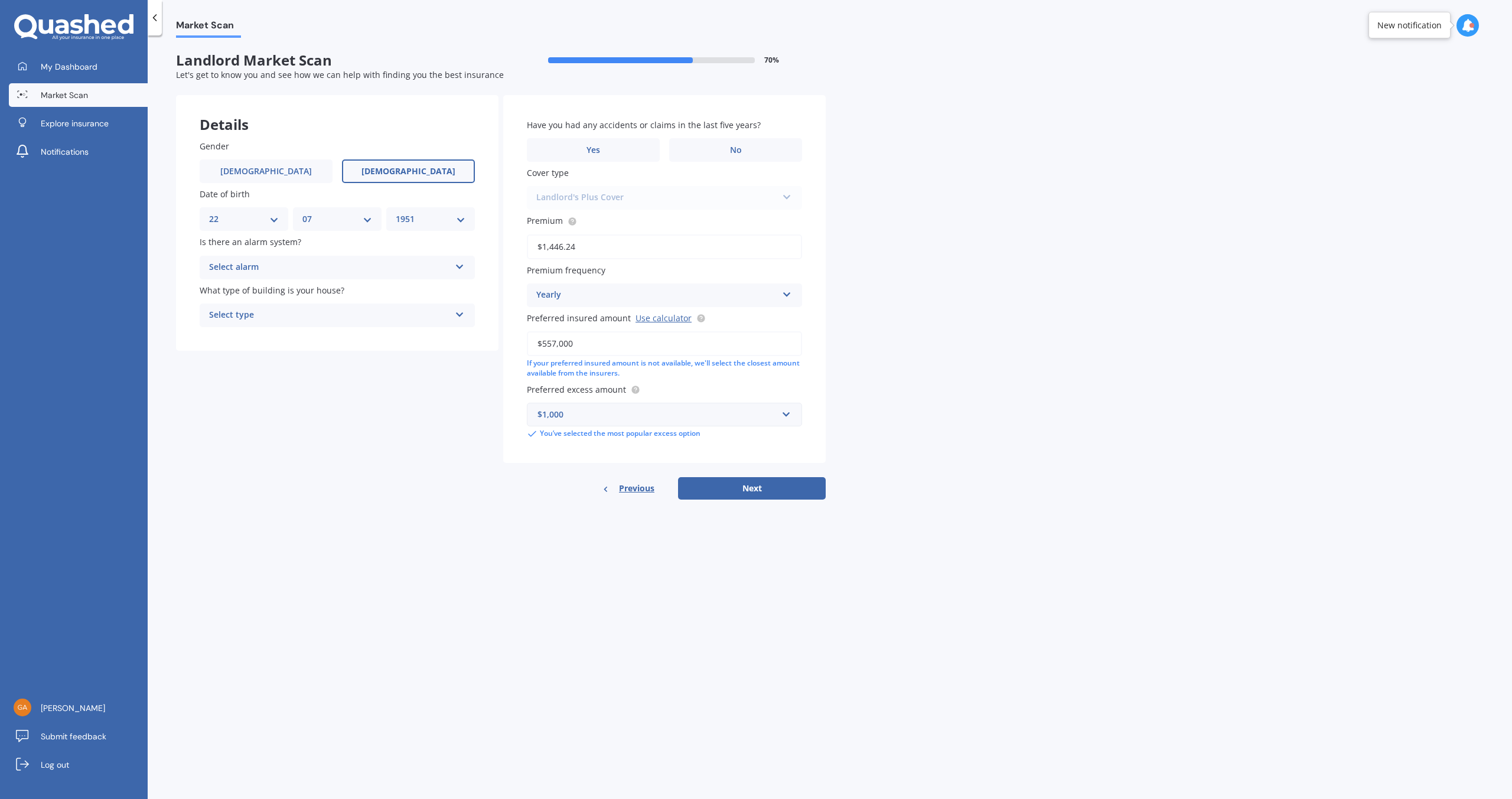
click at [460, 268] on icon at bounding box center [459, 264] width 10 height 8
click at [275, 335] on div "No" at bounding box center [337, 333] width 274 height 22
click at [462, 315] on icon at bounding box center [459, 312] width 10 height 8
click at [429, 338] on div "Freestanding" at bounding box center [337, 339] width 274 height 22
click at [724, 151] on label "No" at bounding box center [735, 150] width 133 height 23
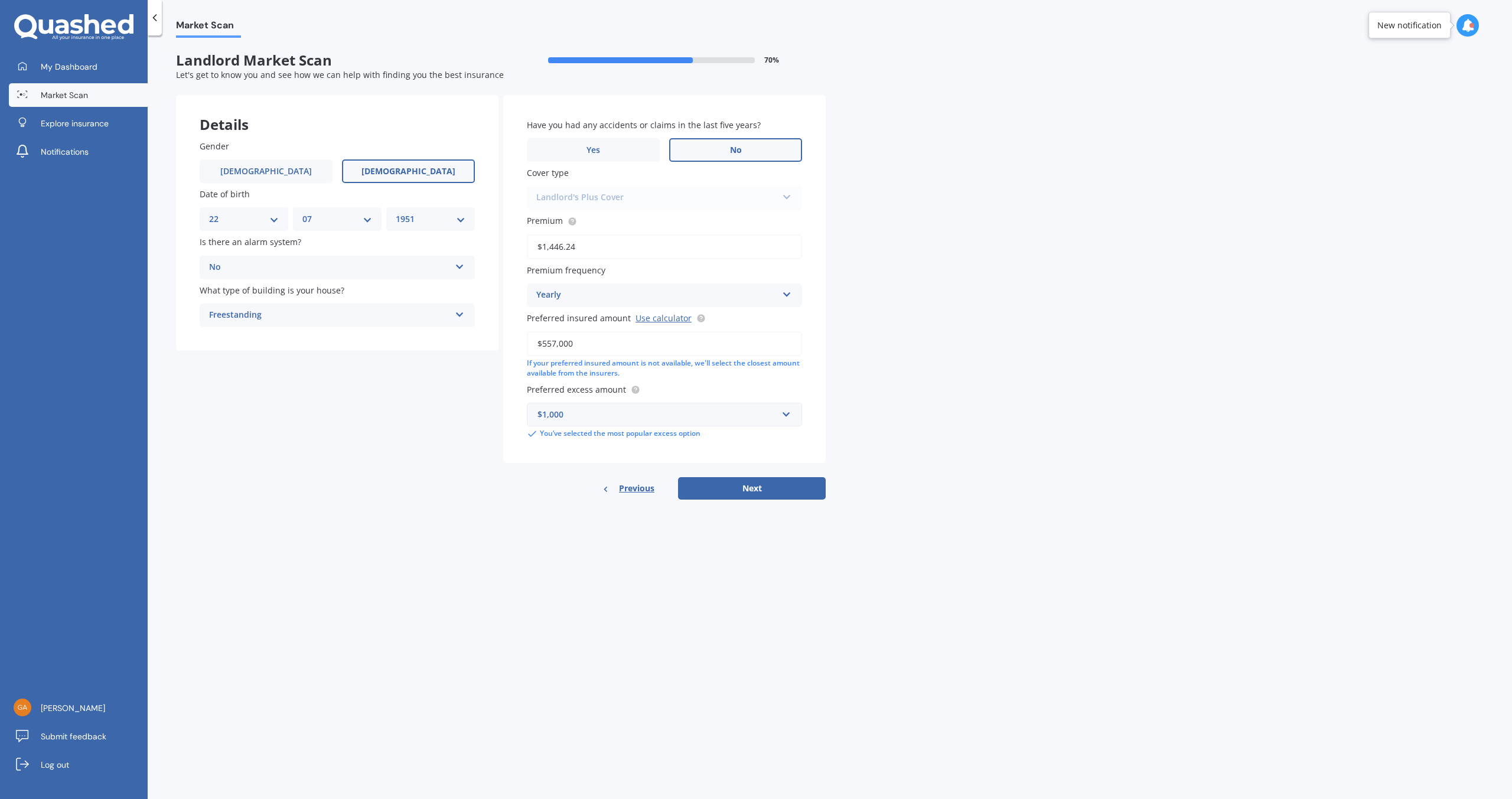
click at [0, 0] on input "No" at bounding box center [0, 0] width 0 height 0
click at [724, 151] on label "No" at bounding box center [735, 150] width 133 height 23
click at [0, 0] on input "No" at bounding box center [0, 0] width 0 height 0
click at [785, 199] on div "Landlord's Plus Cover Landlord's Plus Cover" at bounding box center [664, 198] width 275 height 23
click at [755, 488] on button "Next" at bounding box center [752, 488] width 147 height 22
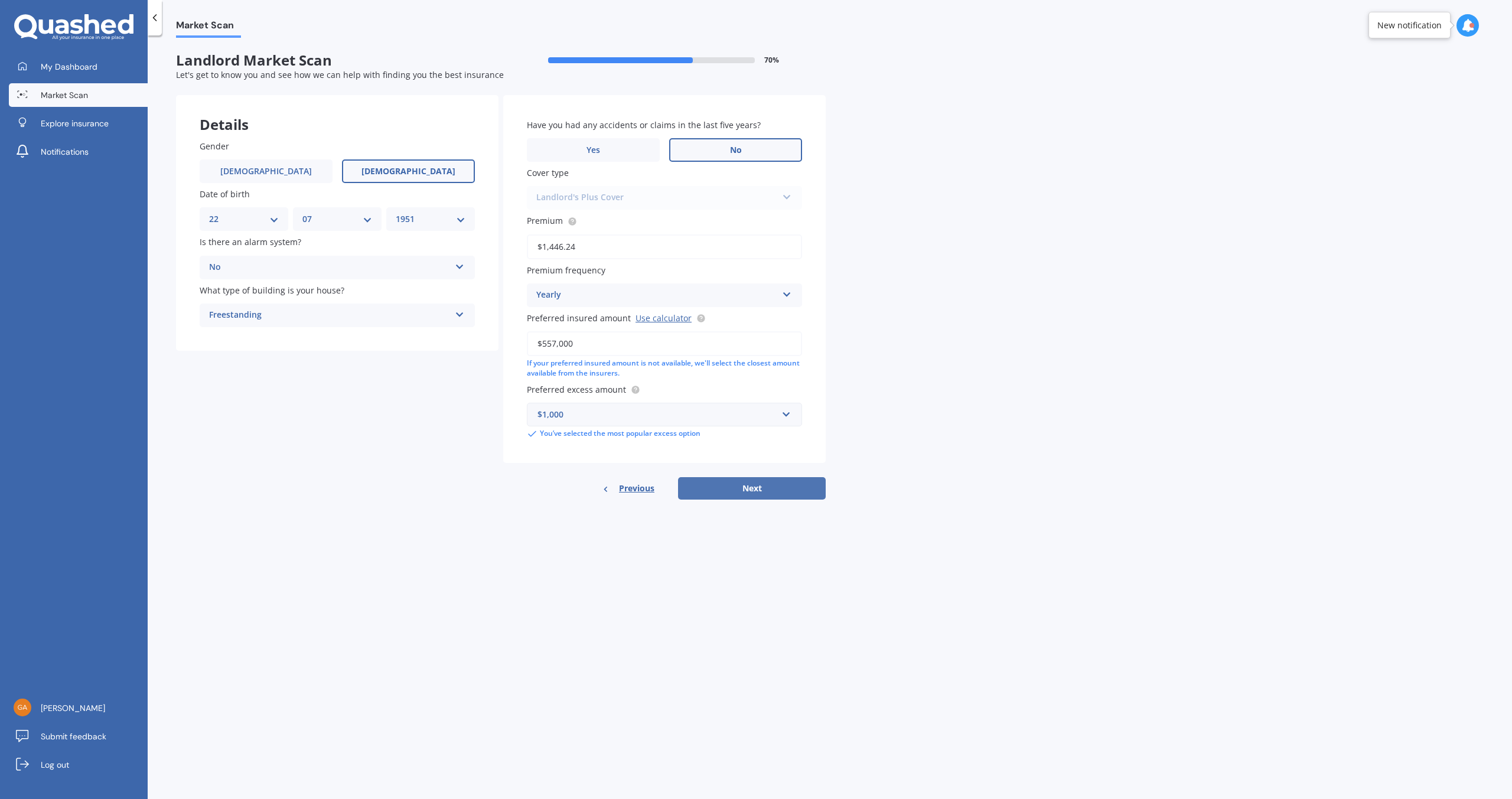
select select "22"
select select "07"
select select "1951"
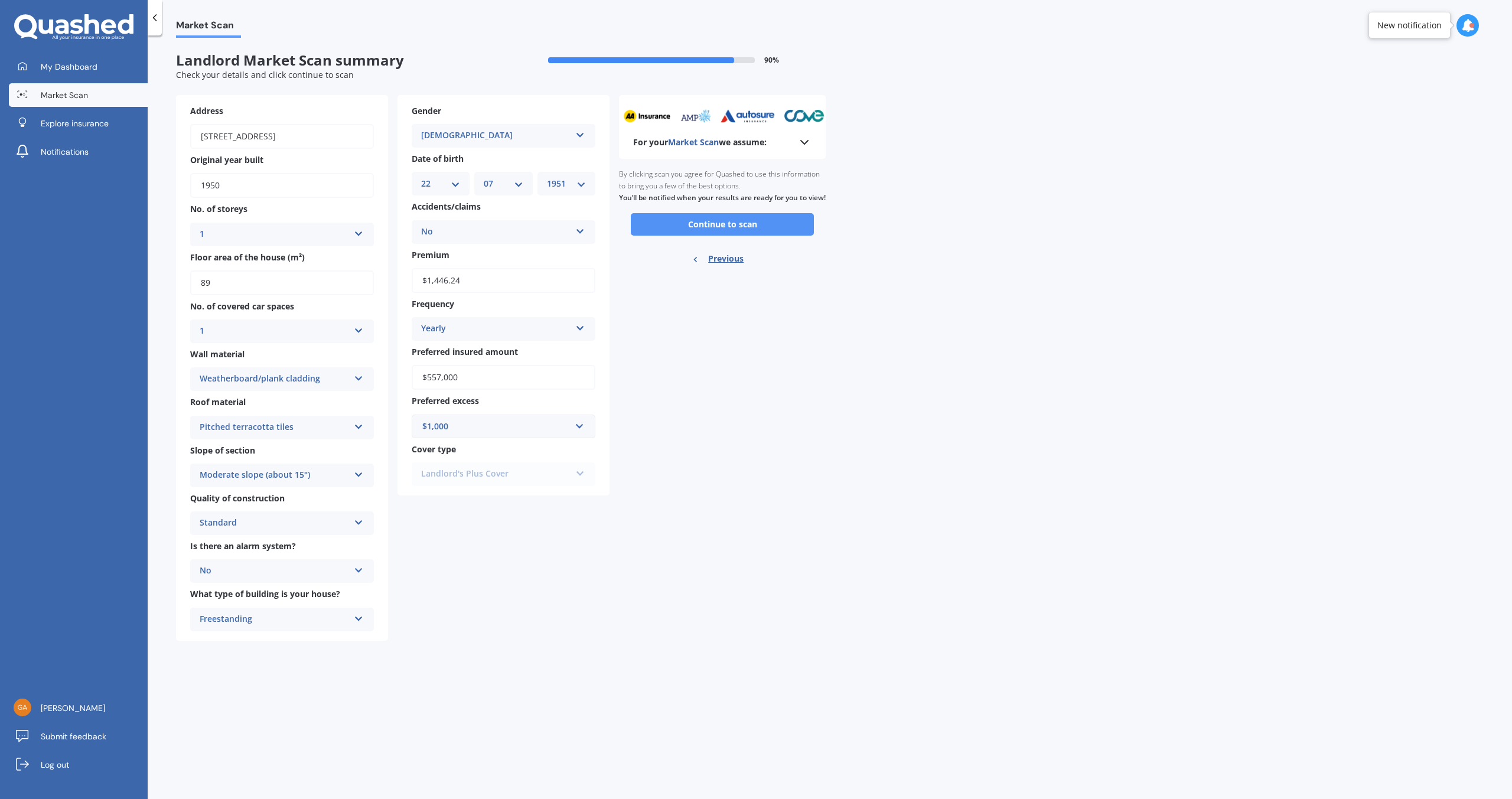
click at [714, 225] on button "Continue to scan" at bounding box center [723, 224] width 183 height 22
click at [714, 225] on div "Ready to go By clicking scan you agree for Quashed to use this information to b…" at bounding box center [723, 218] width 207 height 118
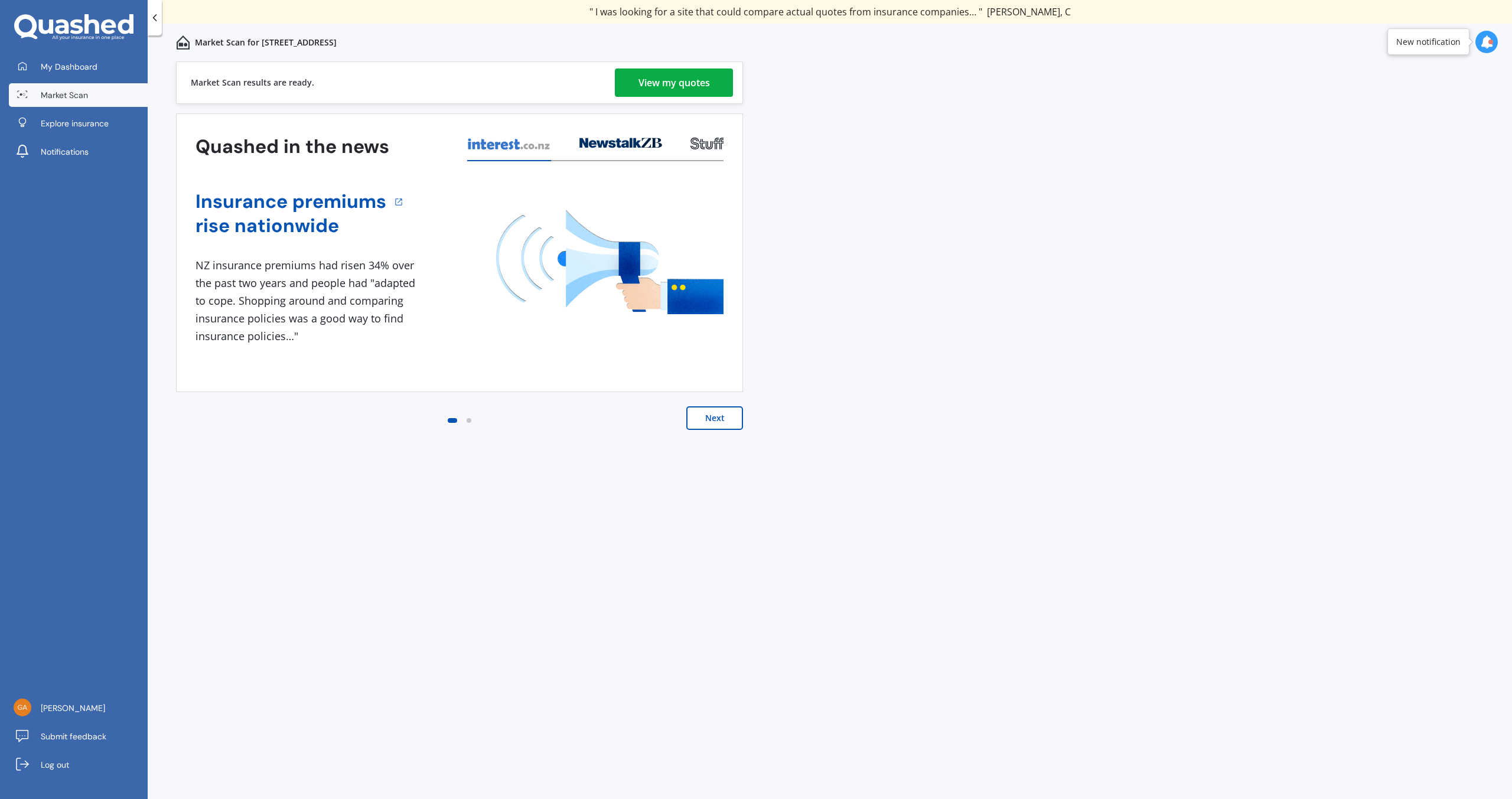
click at [661, 82] on div "View my quotes" at bounding box center [674, 83] width 72 height 29
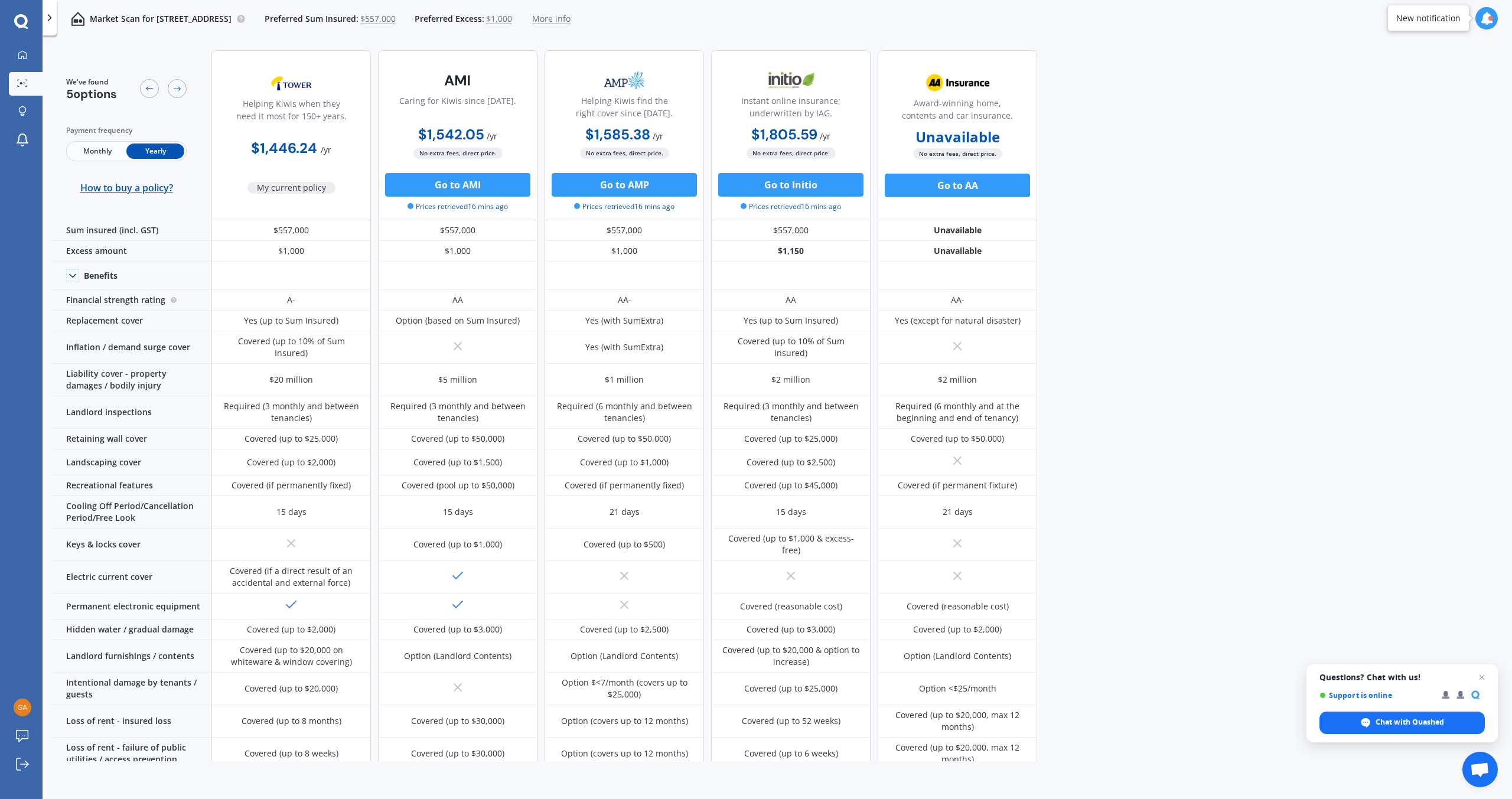
click at [1107, 292] on div "We've found 5 options Payment frequency Monthly Yearly How to buy a policy? Hel…" at bounding box center [782, 401] width 1460 height 721
click at [1077, 290] on div "We've found 5 options Payment frequency Monthly Yearly How to buy a policy? Hel…" at bounding box center [782, 401] width 1460 height 721
click at [1485, 18] on icon at bounding box center [1487, 18] width 13 height 13
click at [25, 54] on icon at bounding box center [22, 55] width 10 height 10
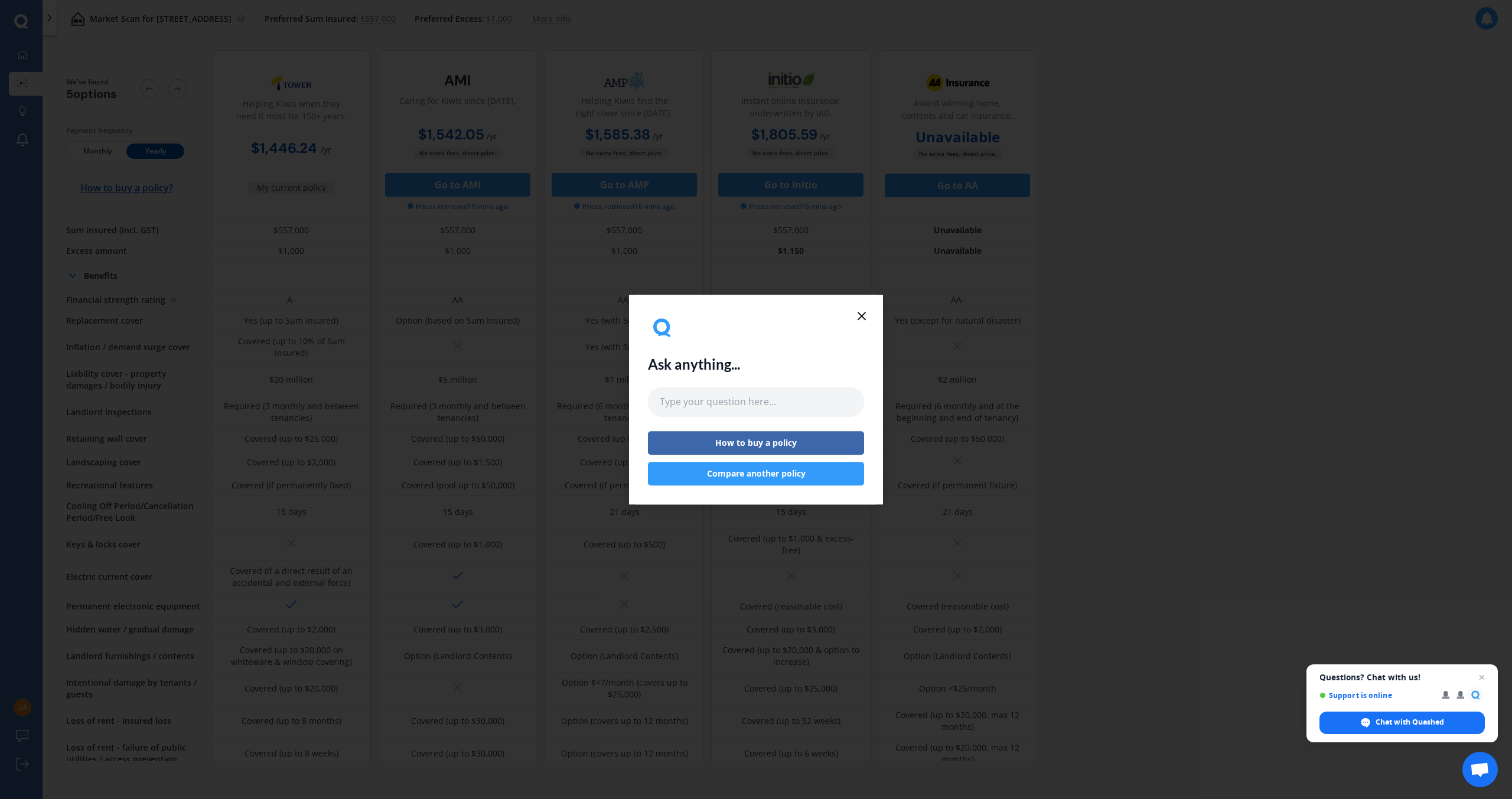
click at [857, 311] on icon at bounding box center [862, 316] width 14 height 14
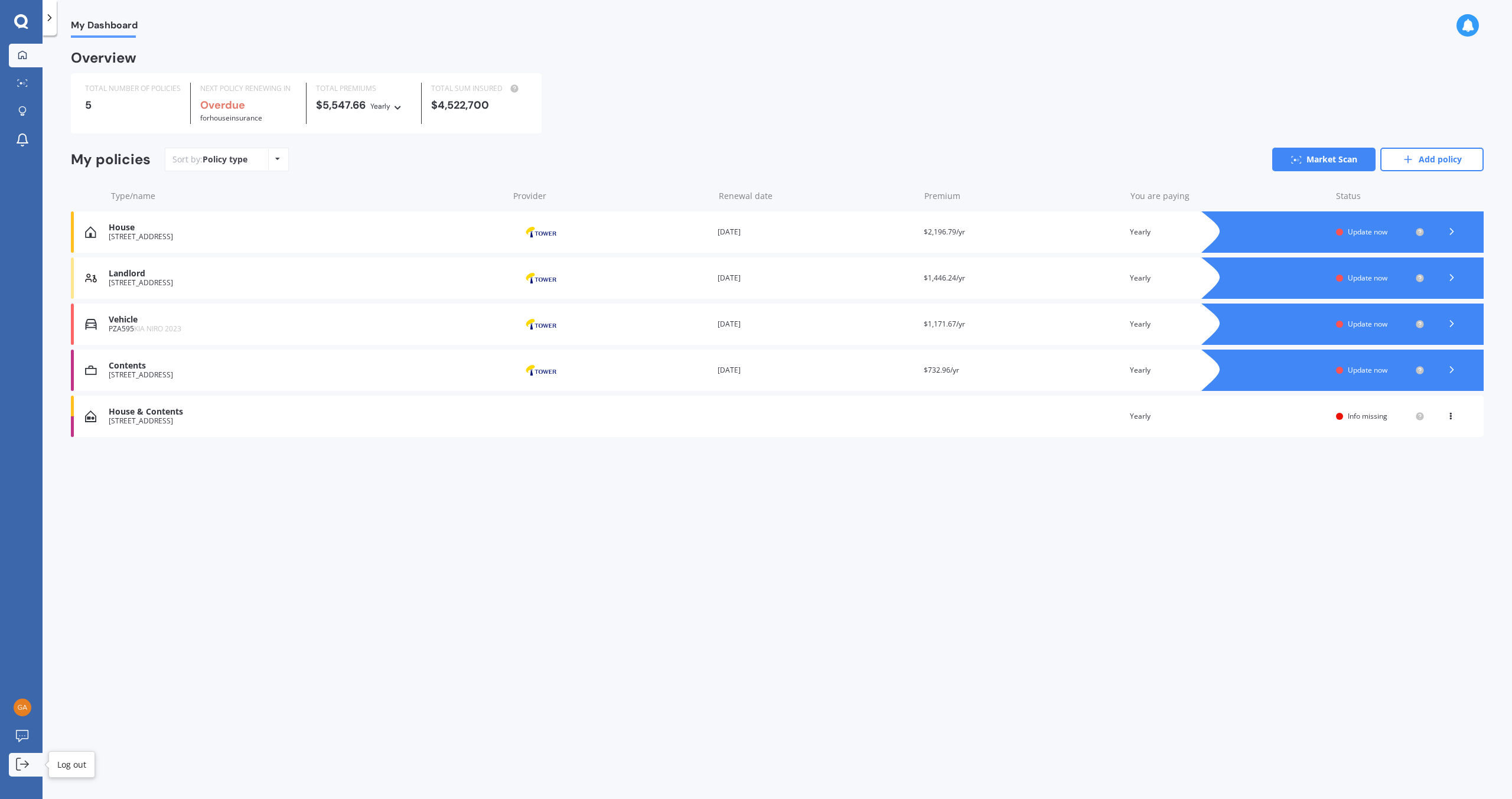
click at [22, 767] on icon at bounding box center [22, 764] width 13 height 13
